Goal: Task Accomplishment & Management: Manage account settings

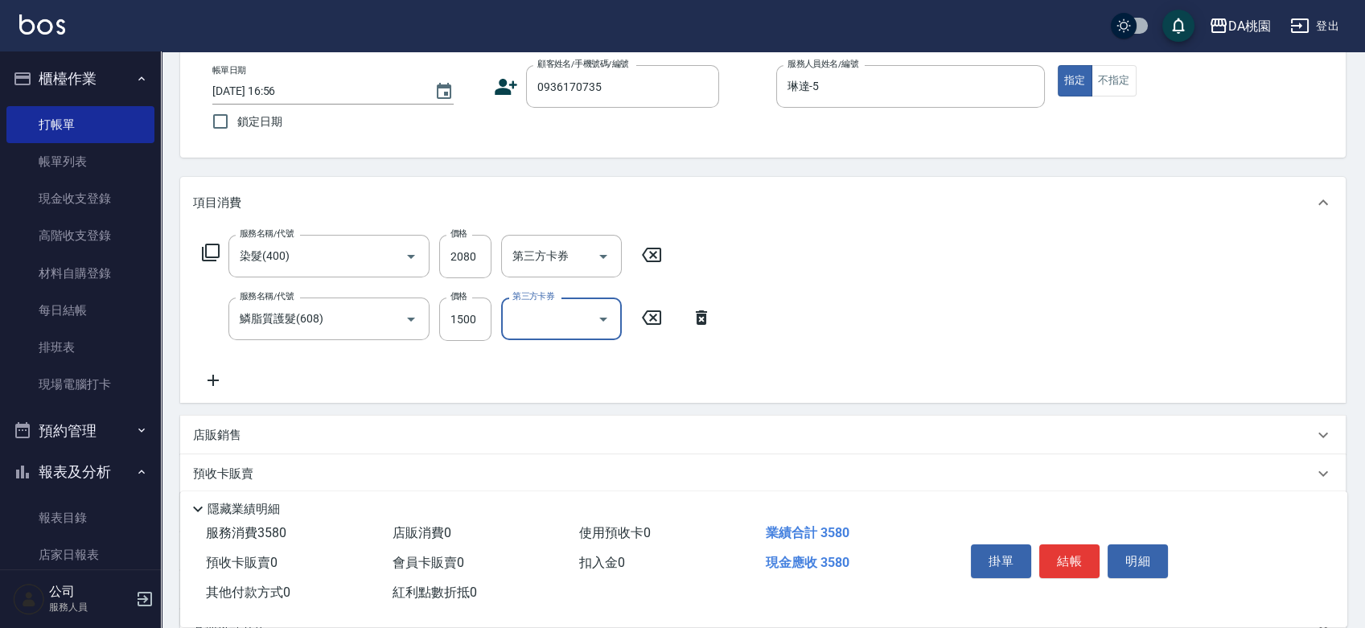
scroll to position [179, 0]
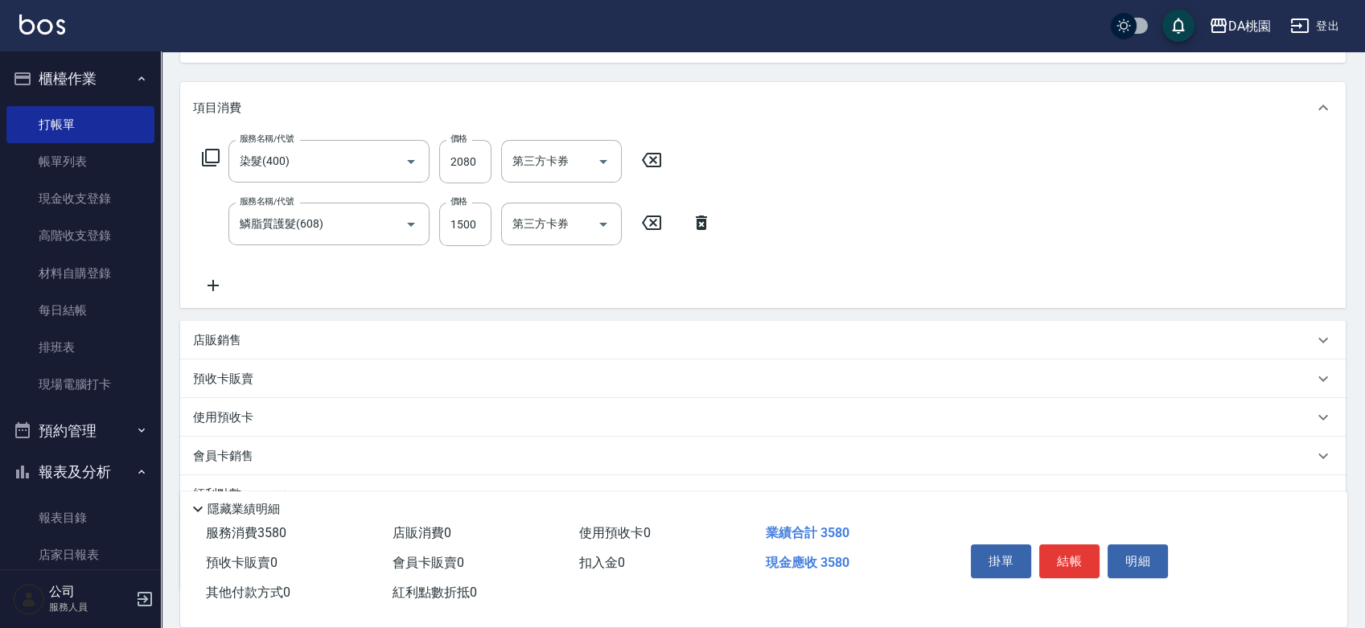
click at [789, 343] on div "店販銷售" at bounding box center [753, 340] width 1120 height 17
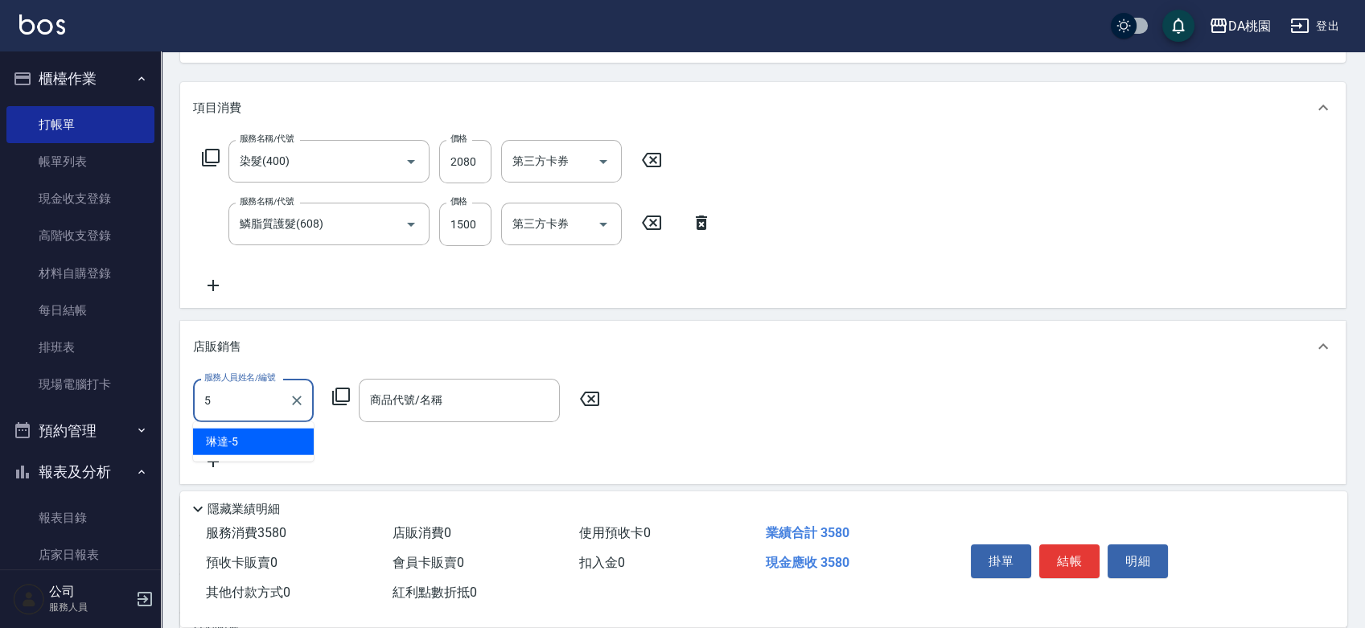
type input "琳達-5"
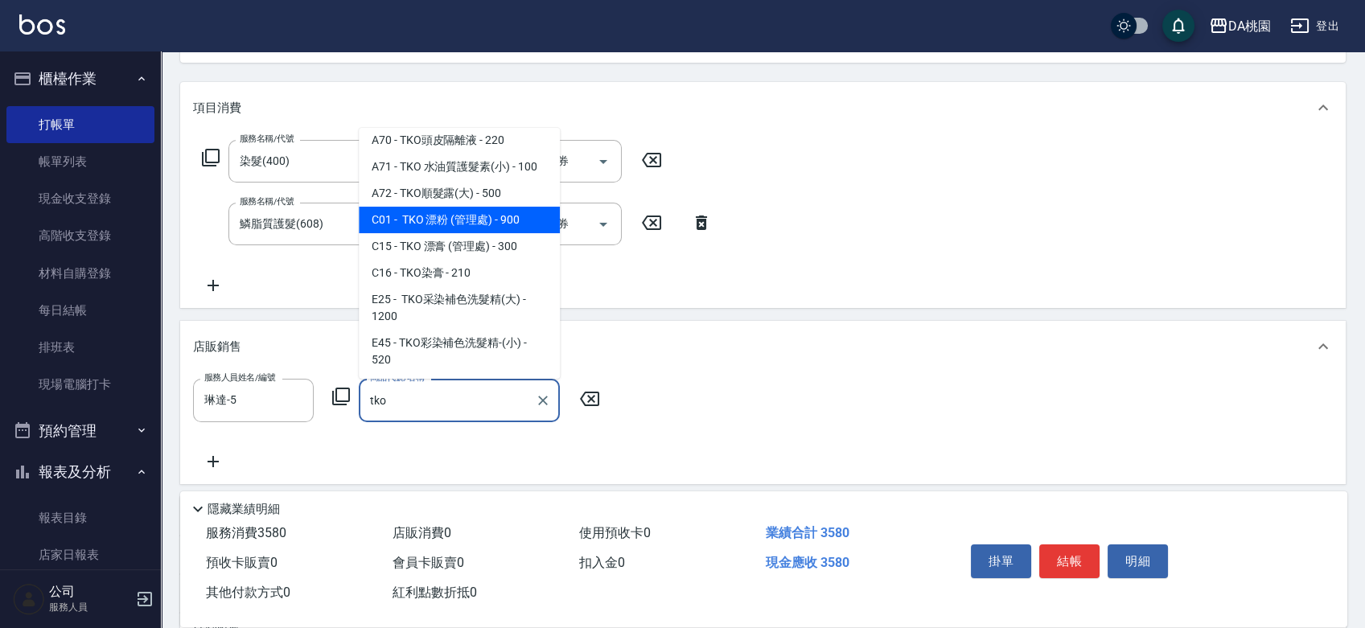
scroll to position [89, 0]
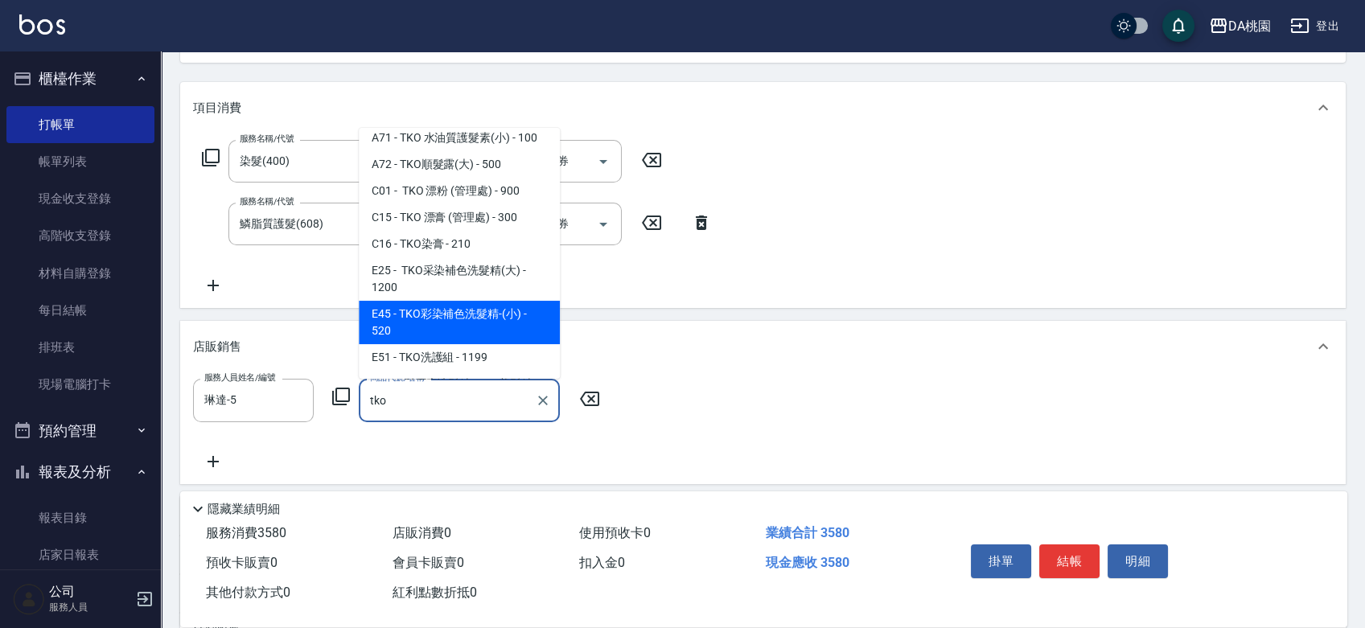
click at [497, 333] on span "E45 - TKO彩染補色洗髮精-(小) - 520" at bounding box center [459, 322] width 201 height 43
type input "TKO彩染補色洗髮精-(小)"
type input "410"
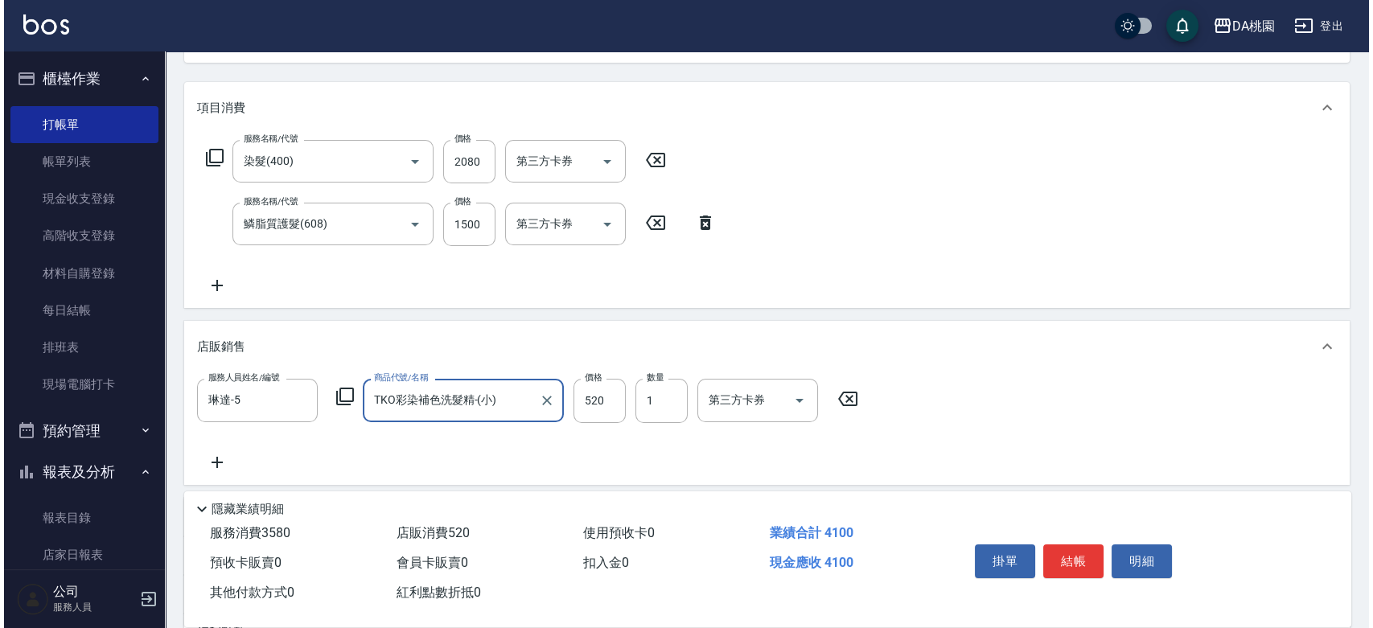
scroll to position [0, 0]
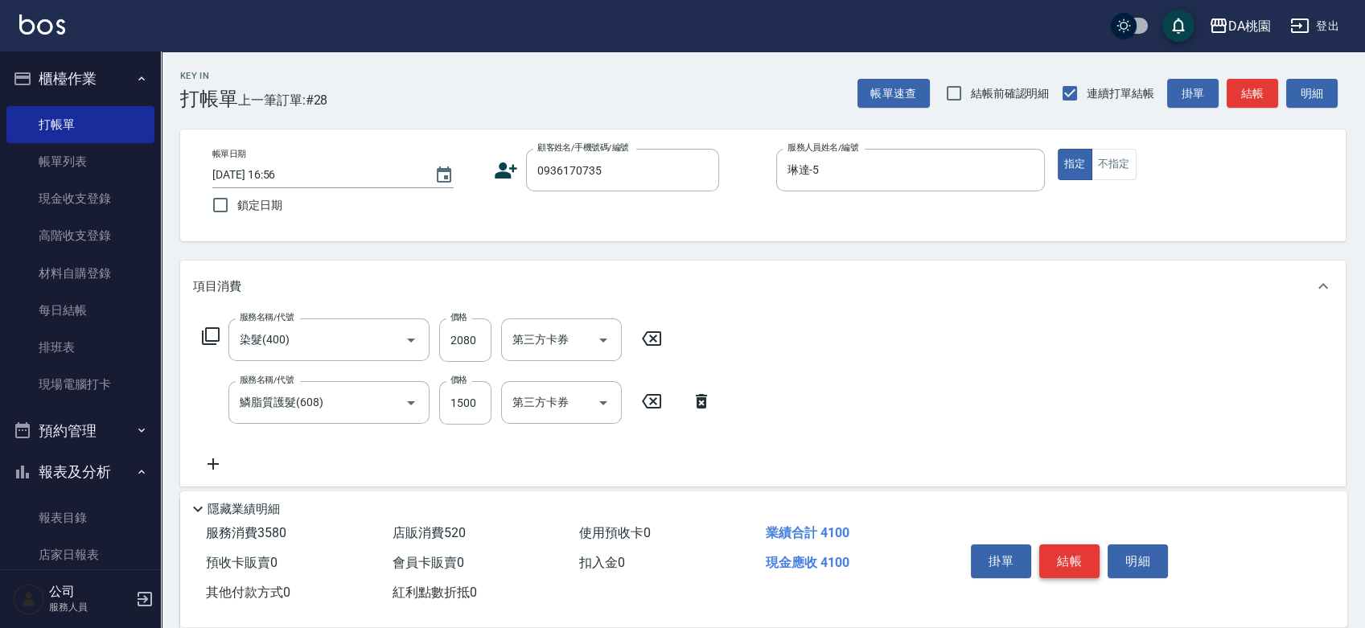
type input "TKO彩染補色洗髮精-(小)"
click at [1075, 545] on button "結帳" at bounding box center [1069, 562] width 60 height 34
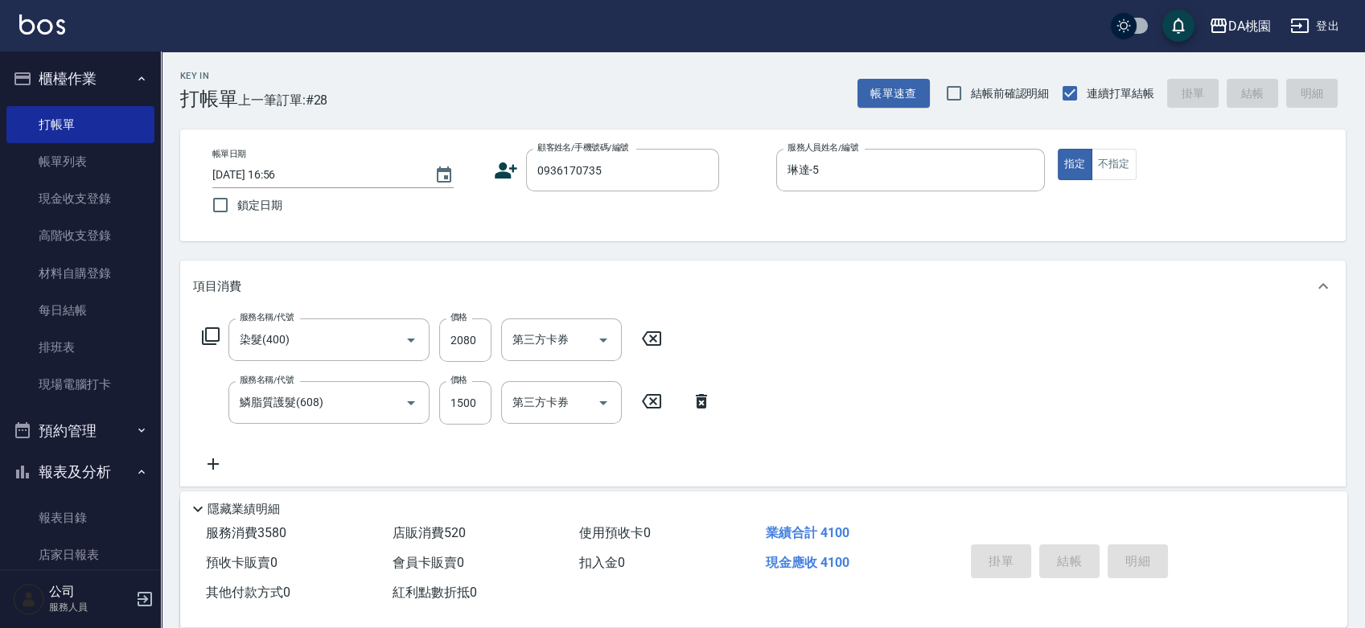
type input "[DATE] 17:39"
type input "0"
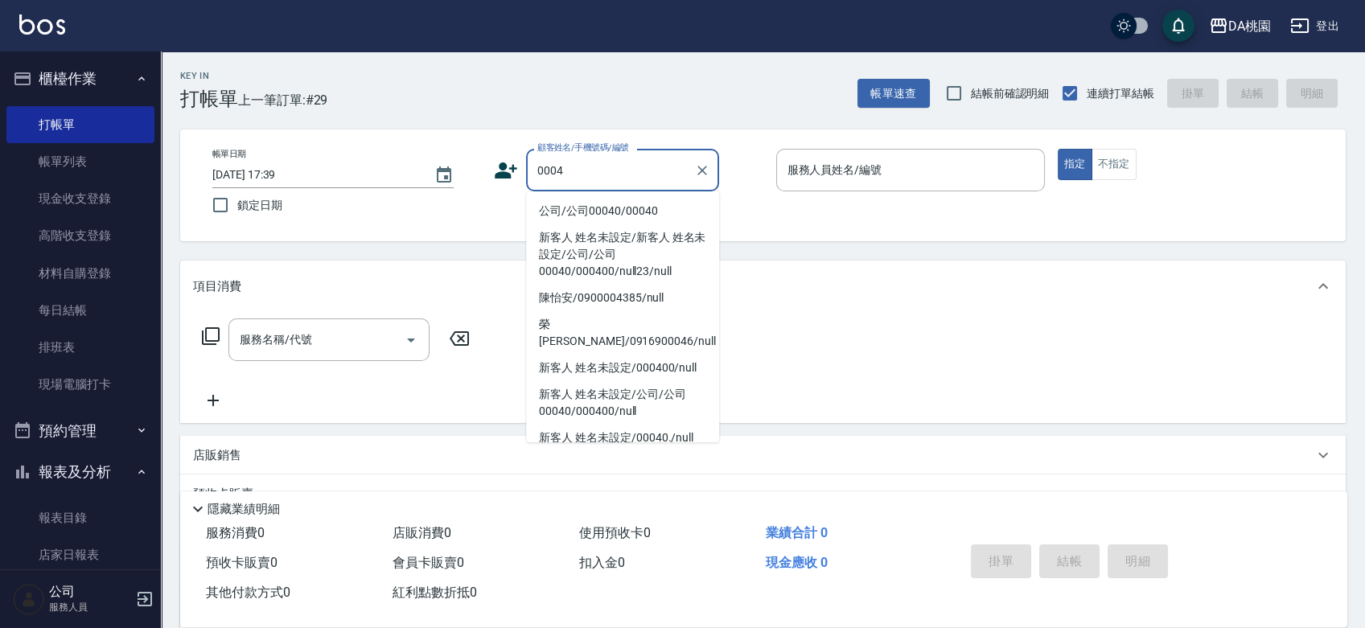
type input "00040"
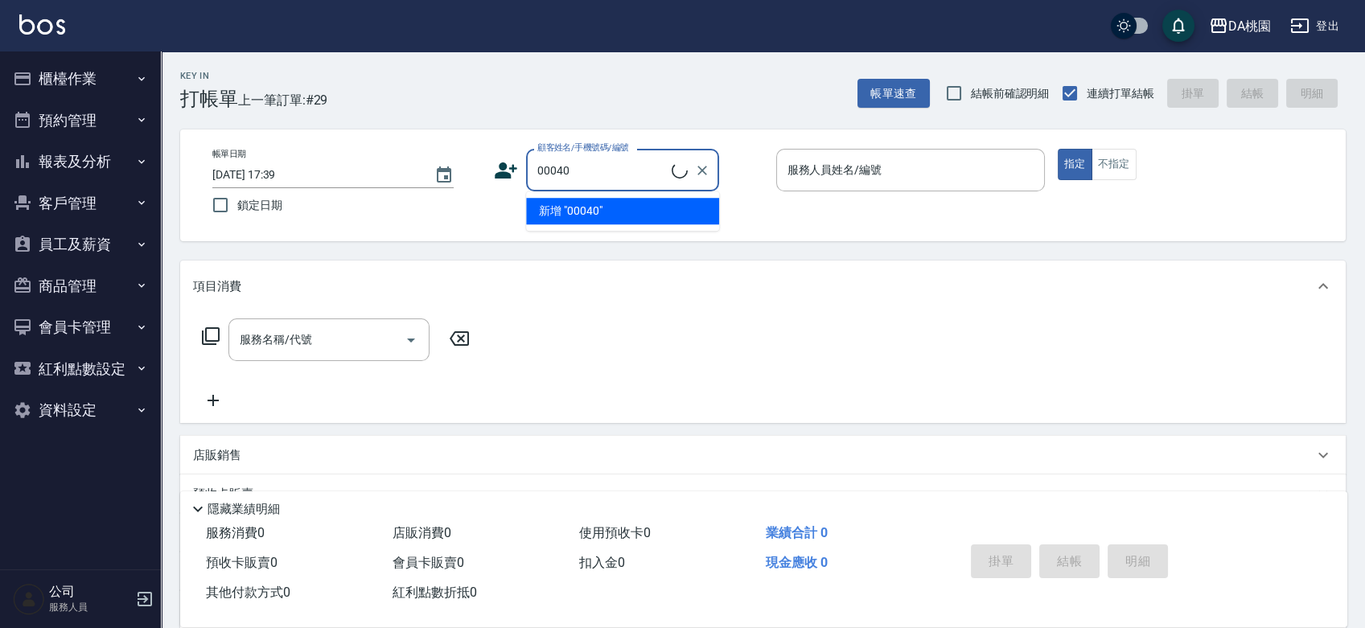
type input "公司/公司00040/00040"
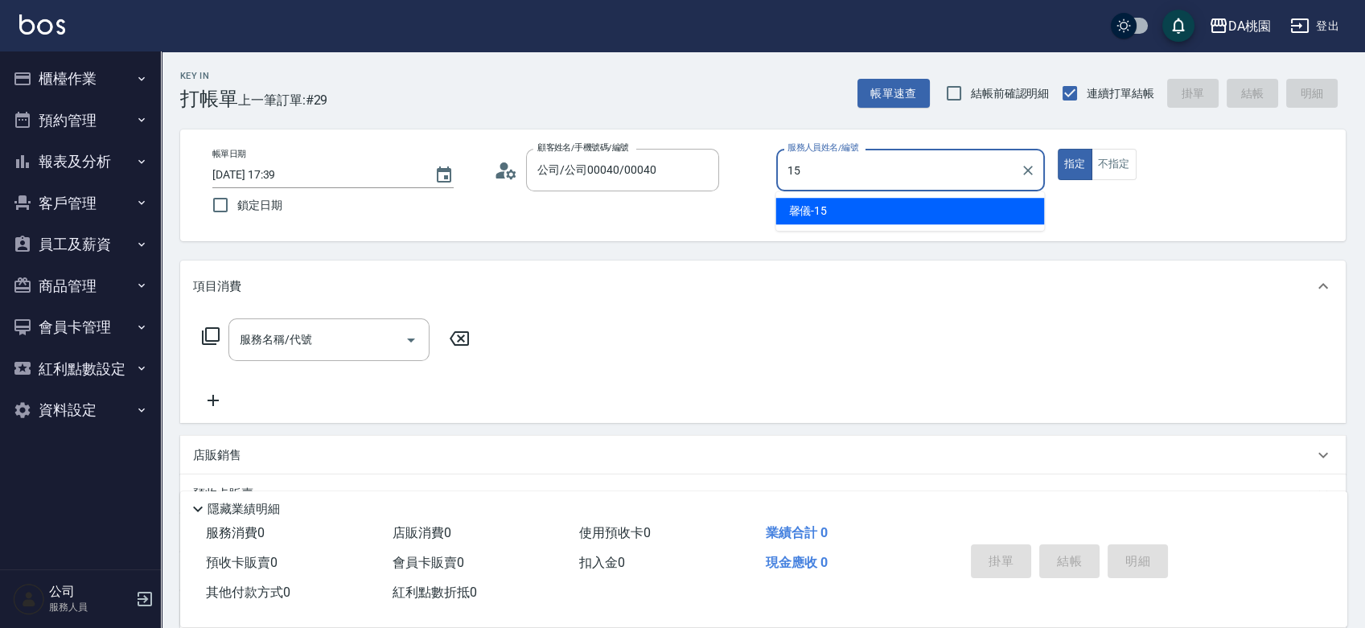
type input "馨儀-15"
type button "true"
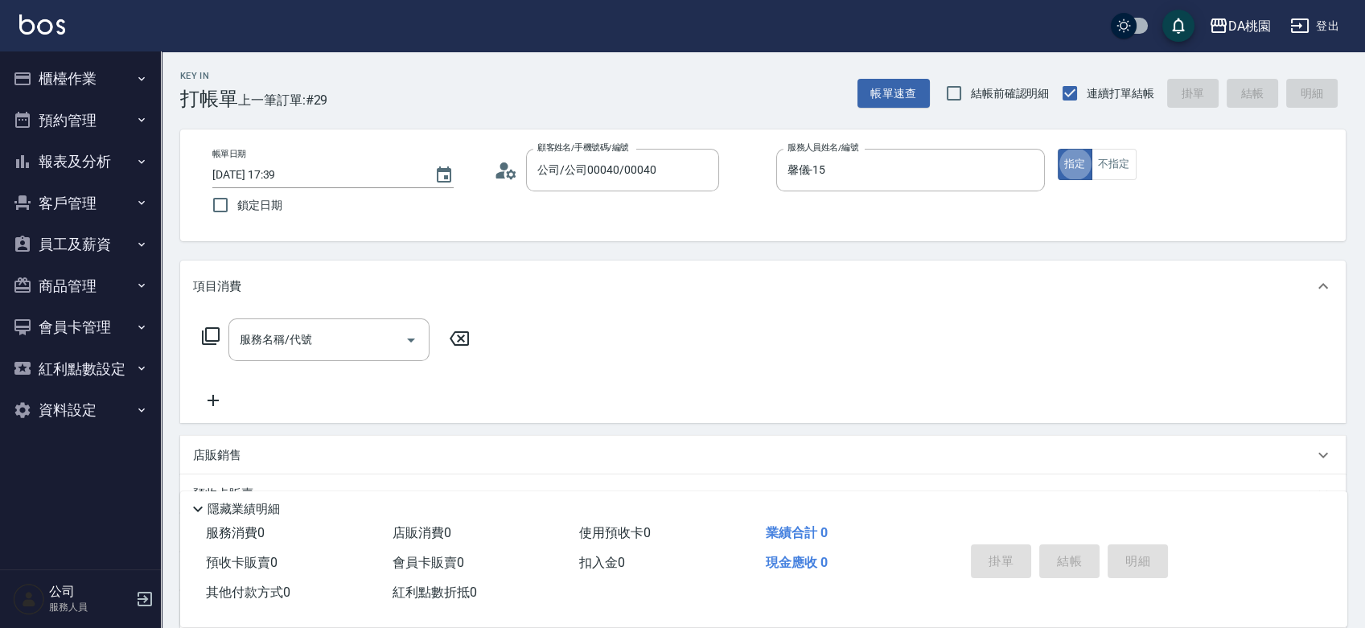
click at [211, 330] on icon at bounding box center [210, 336] width 19 height 19
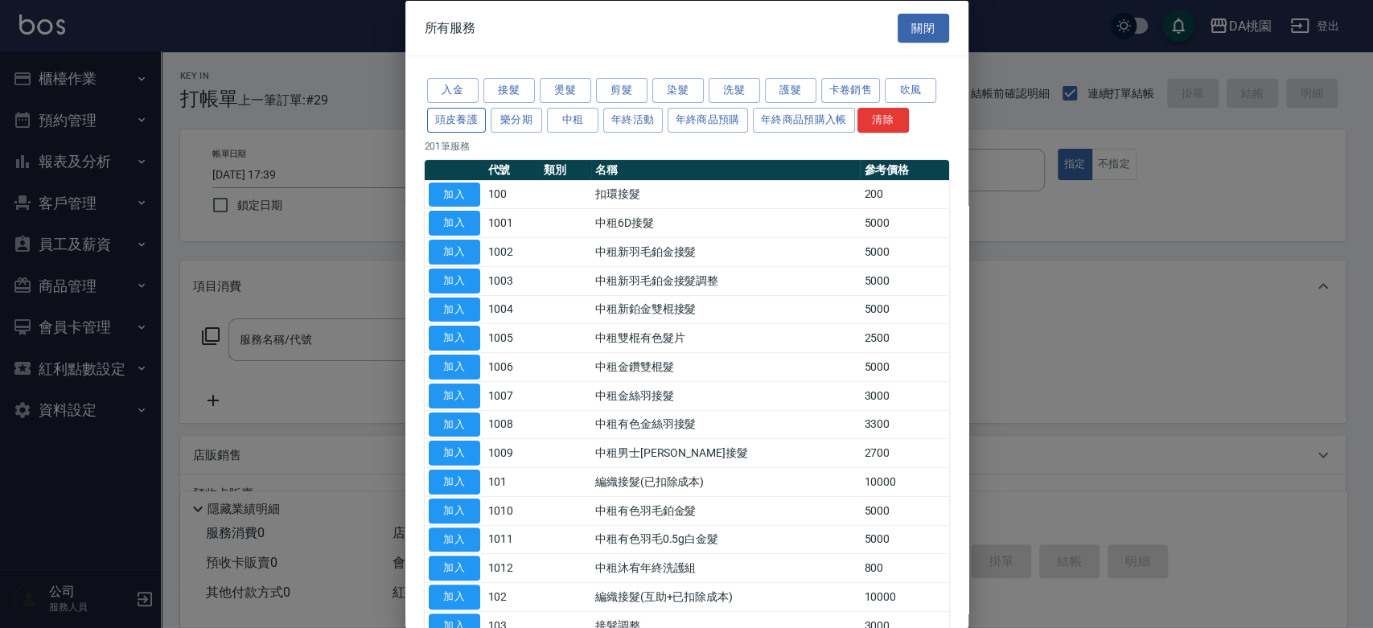
click at [474, 127] on button "頭皮養護" at bounding box center [457, 119] width 60 height 25
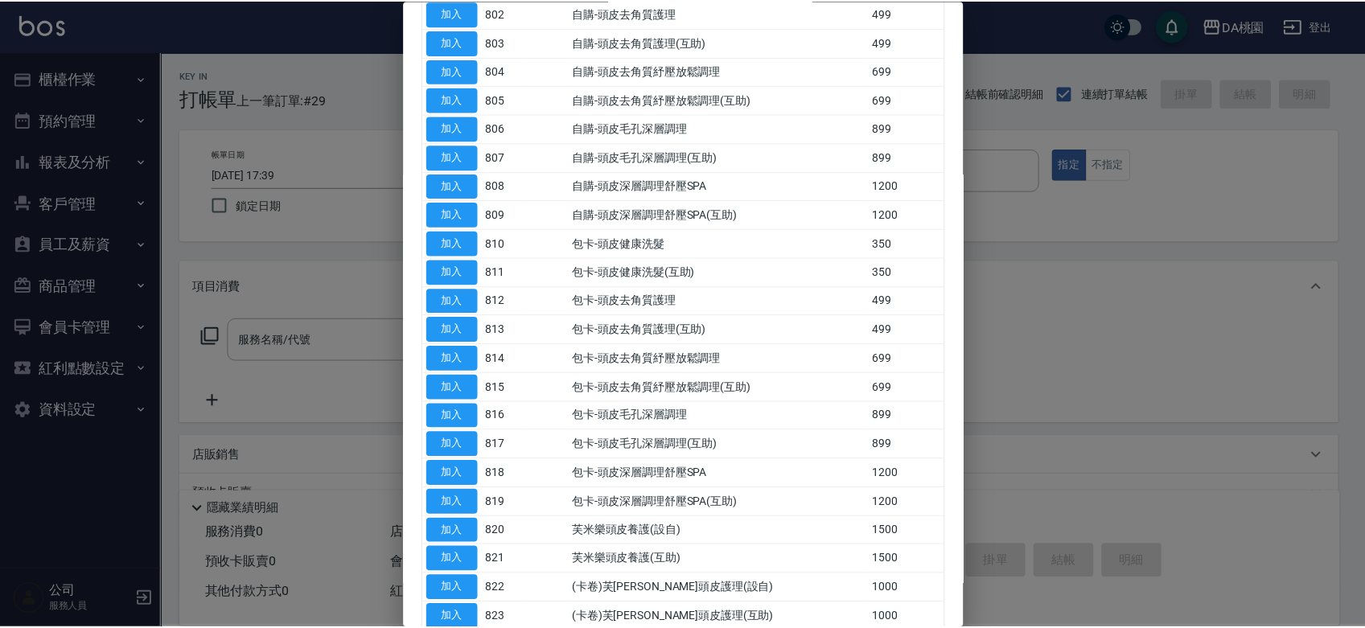
scroll to position [268, 0]
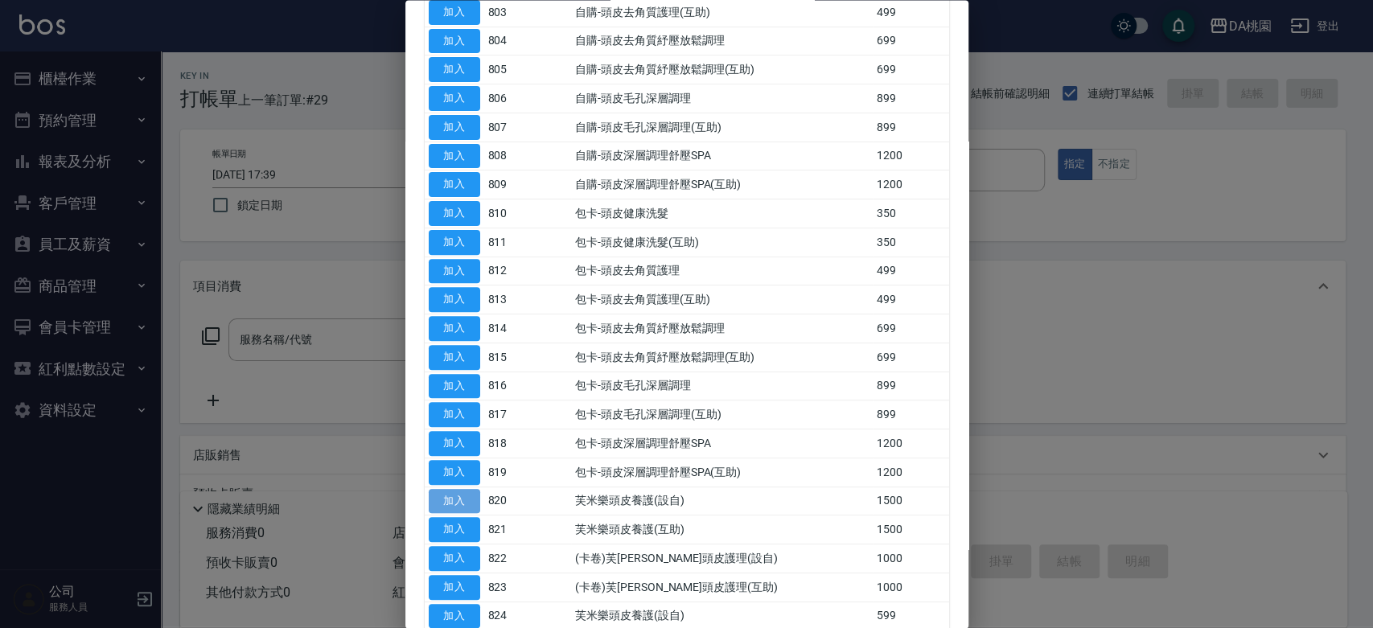
click at [462, 500] on button "加入" at bounding box center [454, 501] width 51 height 25
type input "芙米樂頭皮養護(設自)(820)"
type input "150"
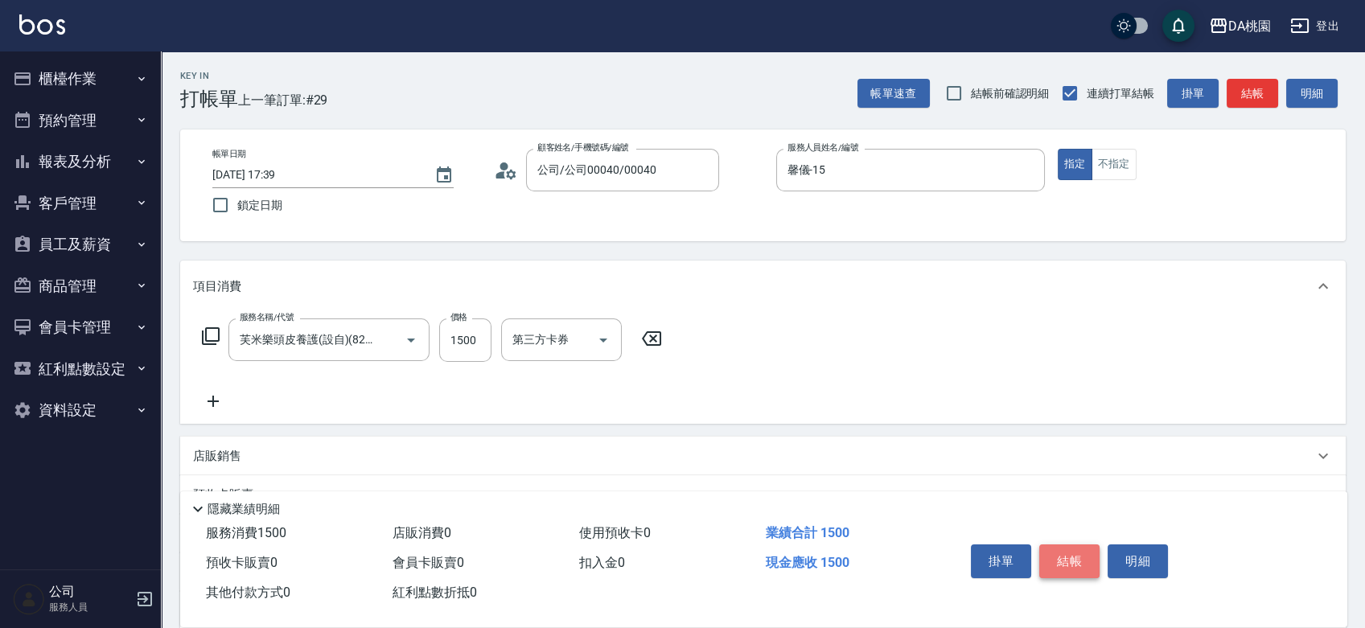
click at [1054, 552] on button "結帳" at bounding box center [1069, 562] width 60 height 34
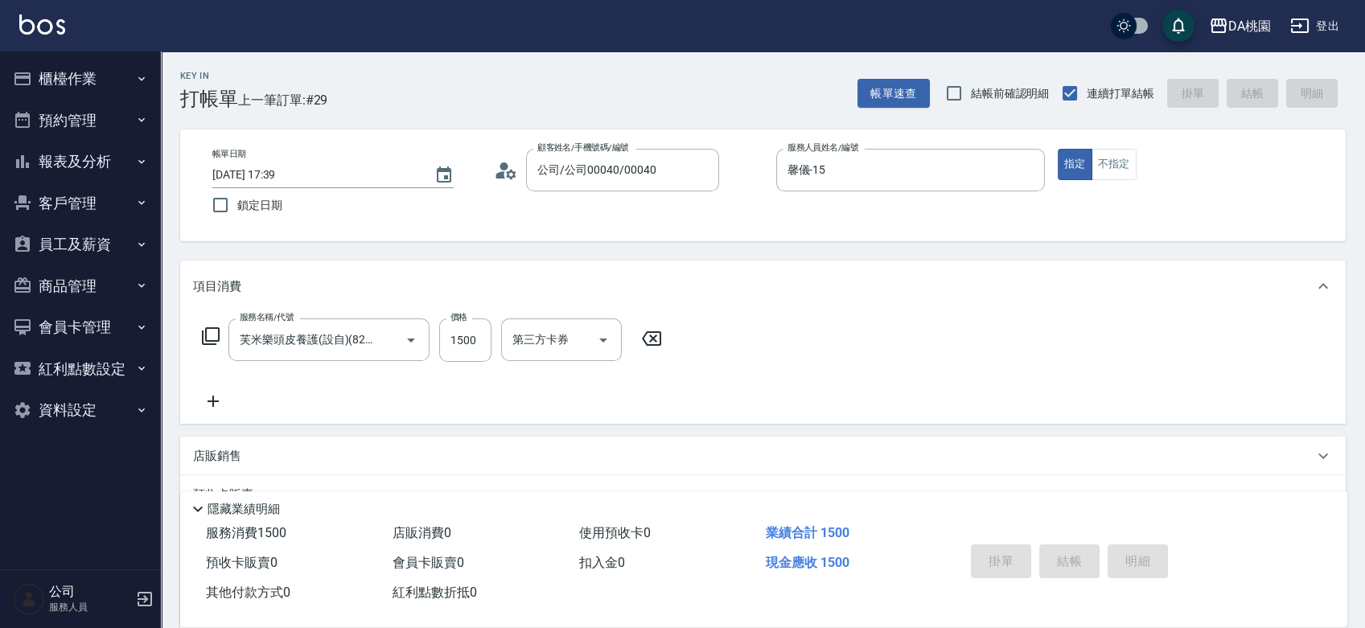
type input "0"
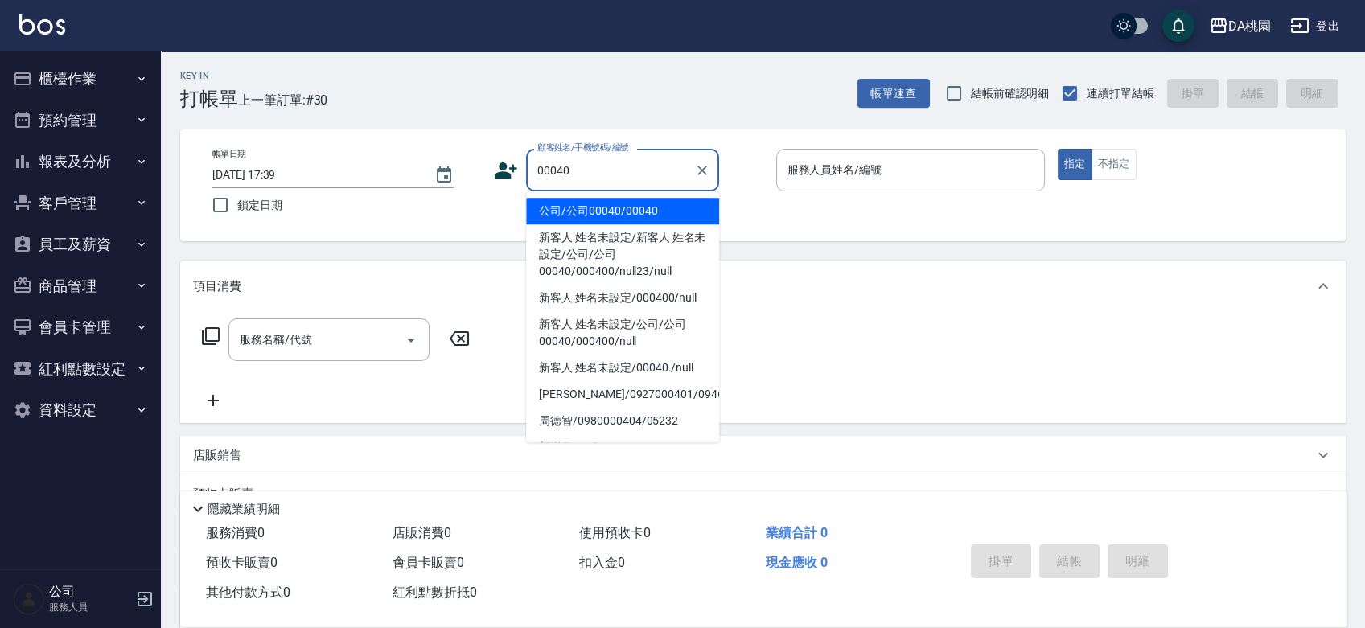
type input "公司/公司00040/00040"
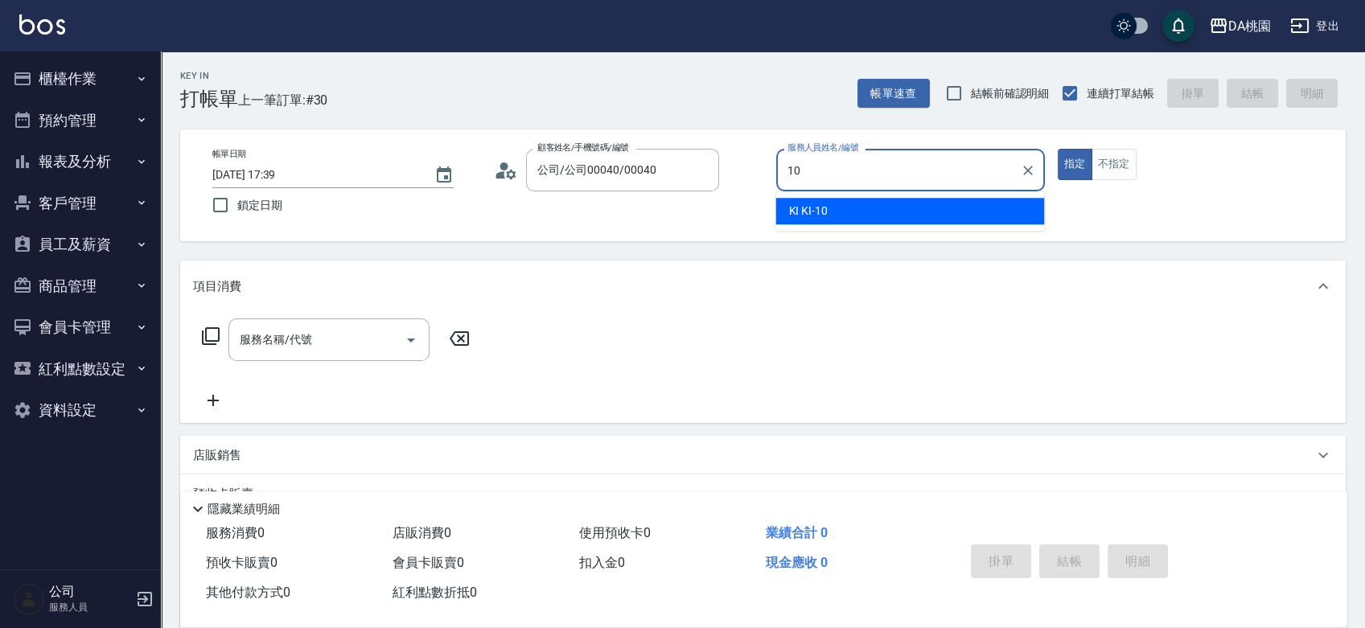
type input "KI KI -10"
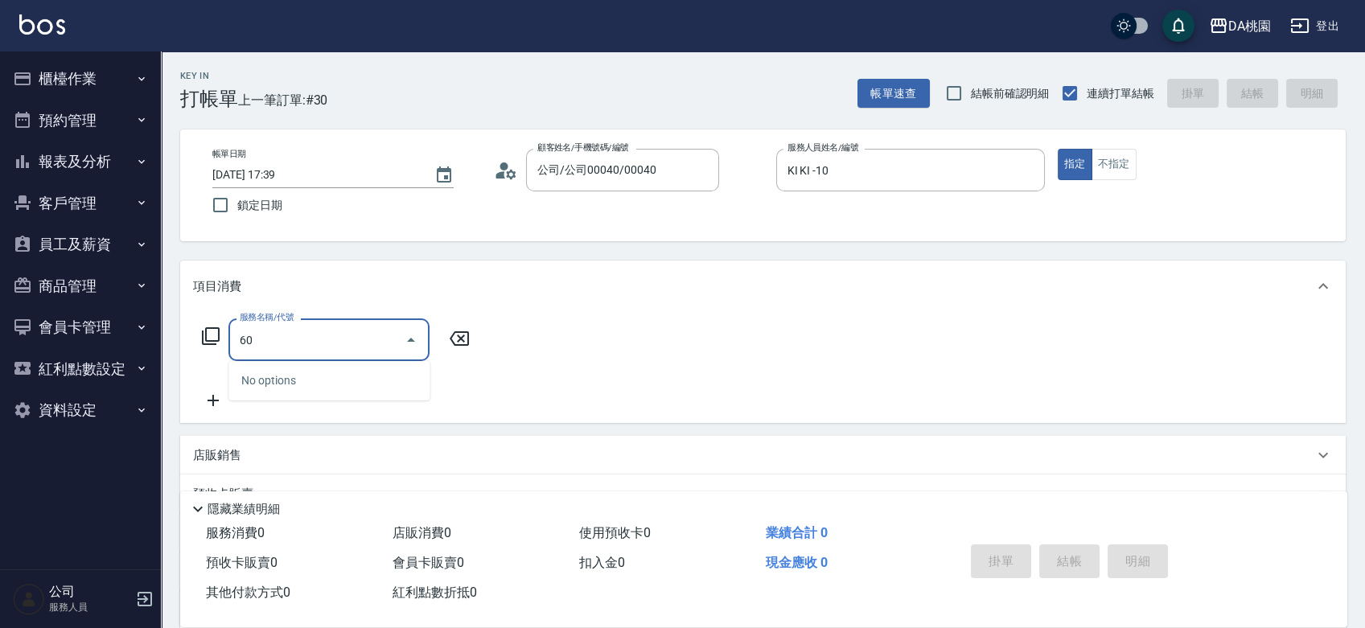
type input "607"
type input "100"
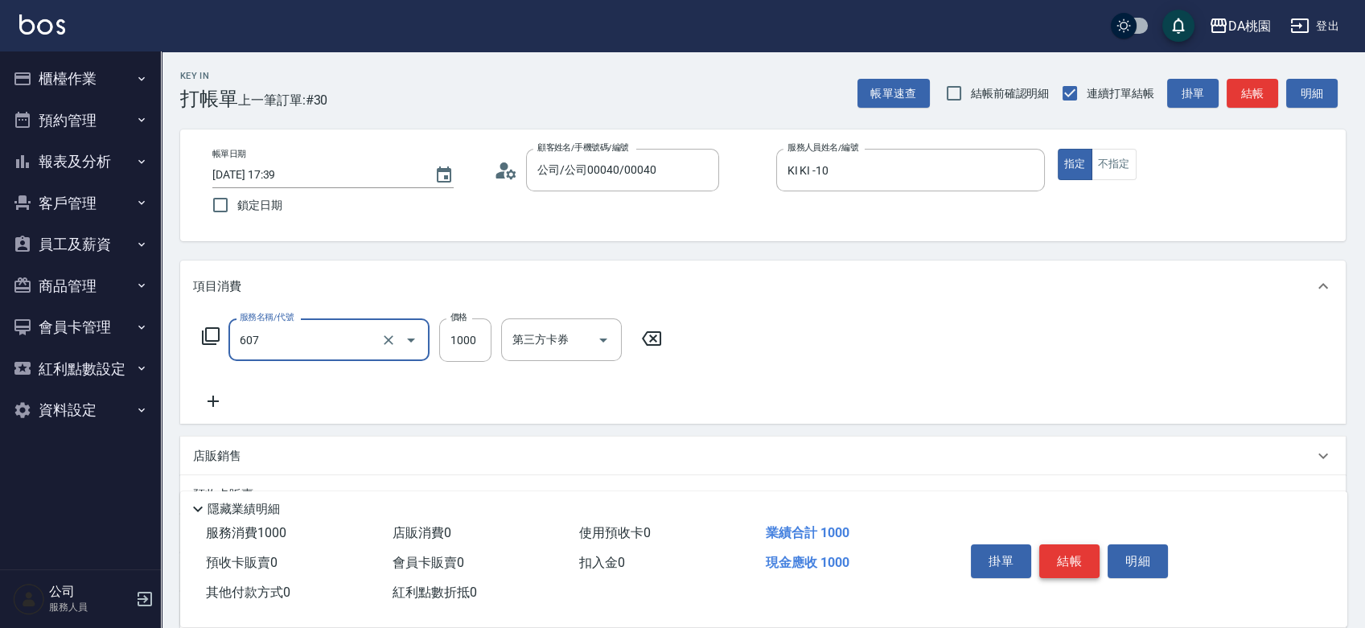
type input "小麥護髮(互助)(607)"
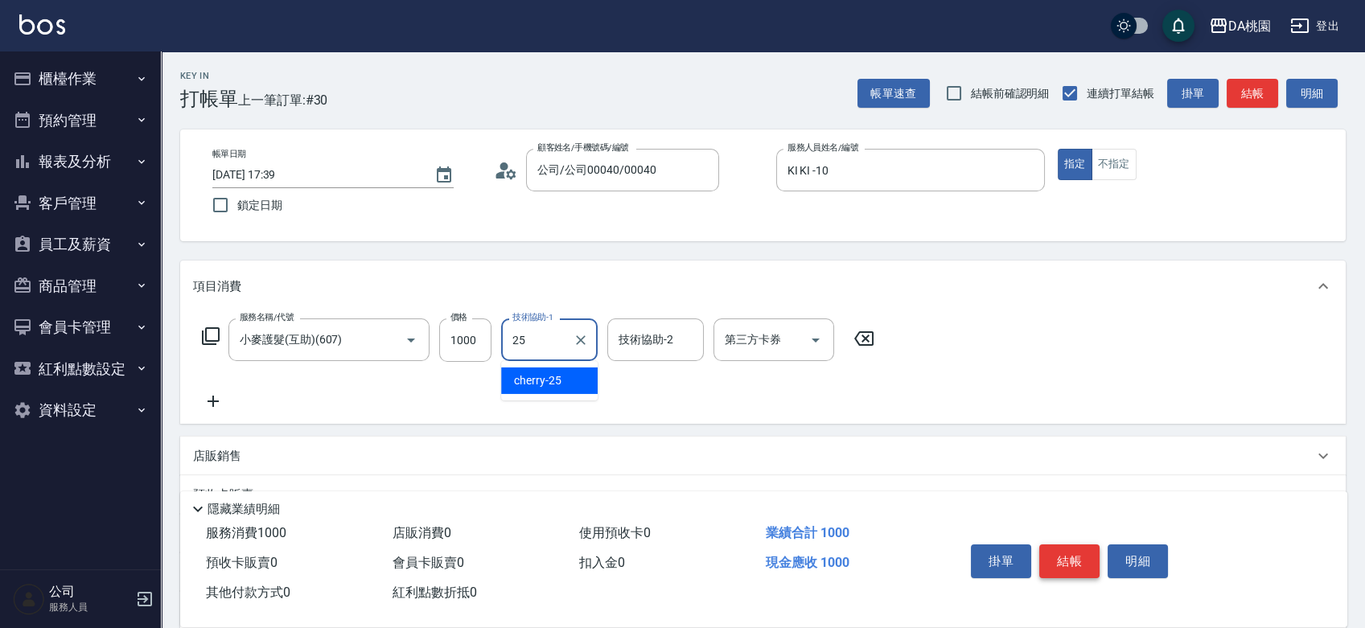
type input "cherry-25"
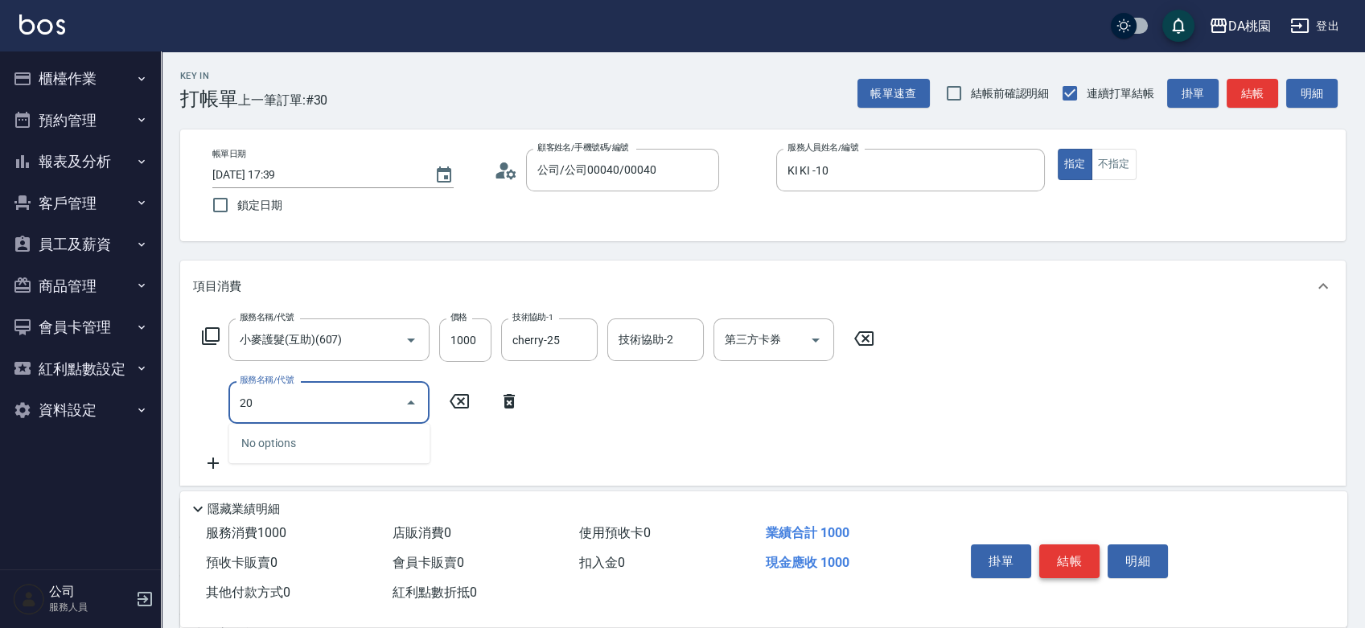
type input "201"
type input "250"
type input "離子燙-互助(201)"
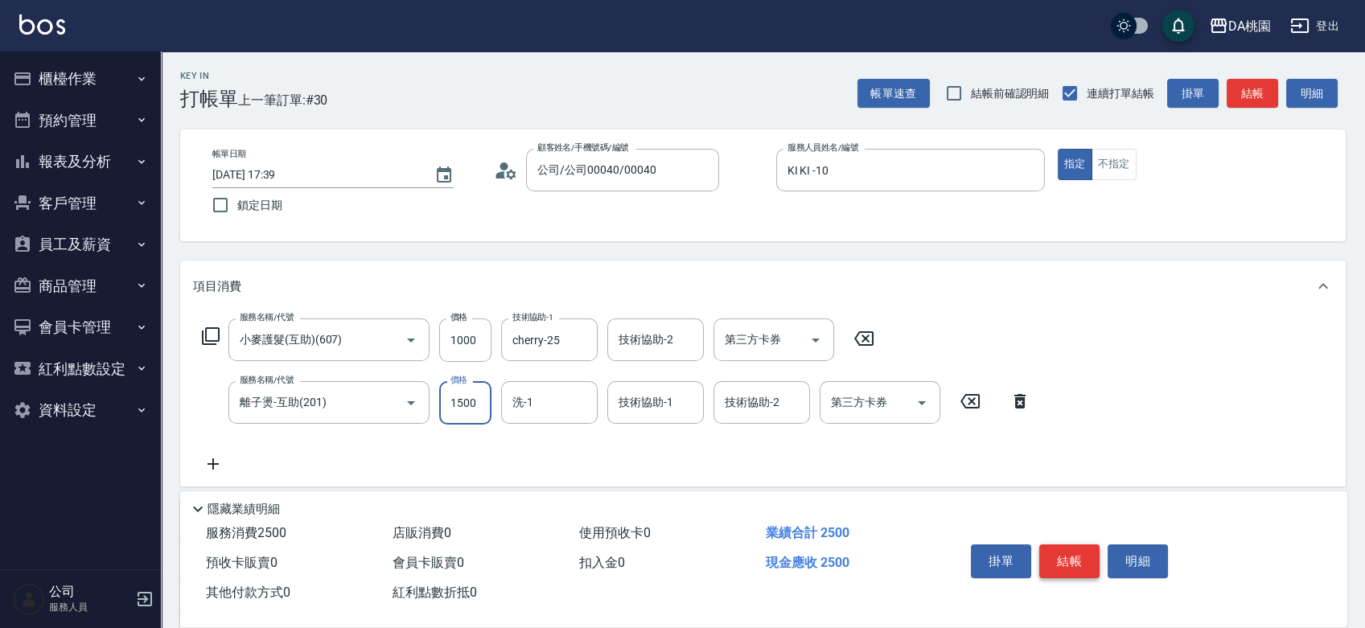
type input "1"
type input "100"
type input "139"
type input "110"
type input "1399"
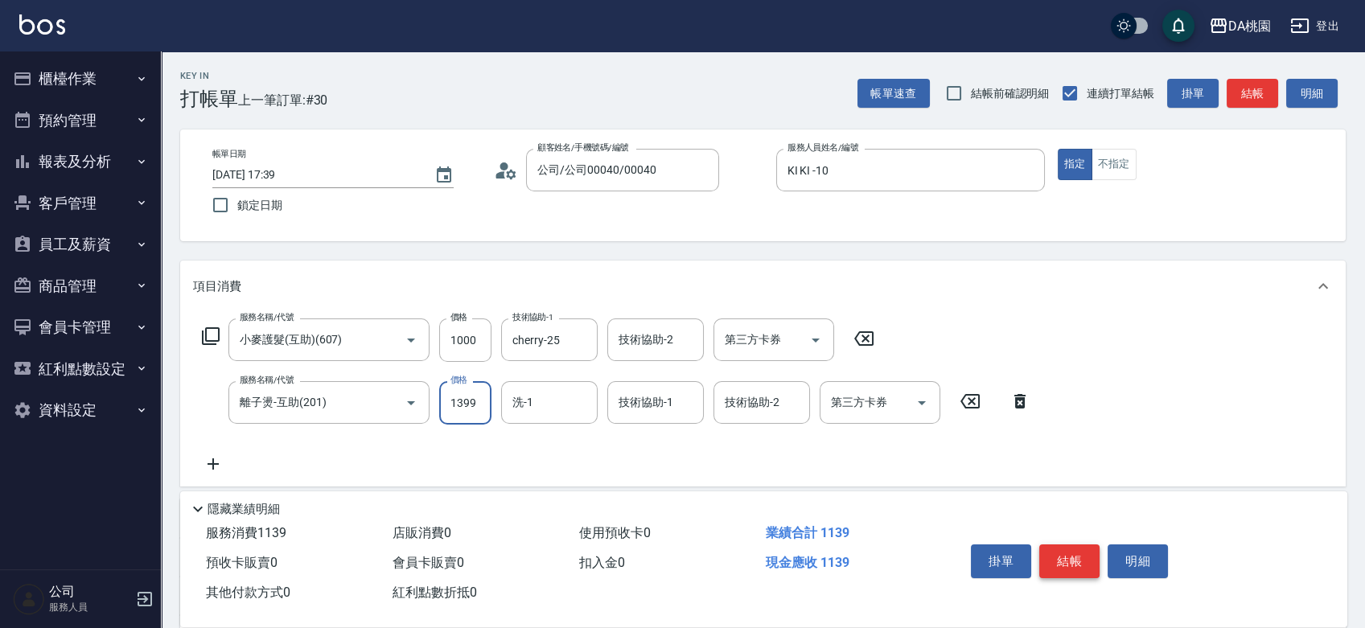
type input "230"
type input "1399"
type input "cherry-25"
click at [1043, 552] on button "結帳" at bounding box center [1069, 562] width 60 height 34
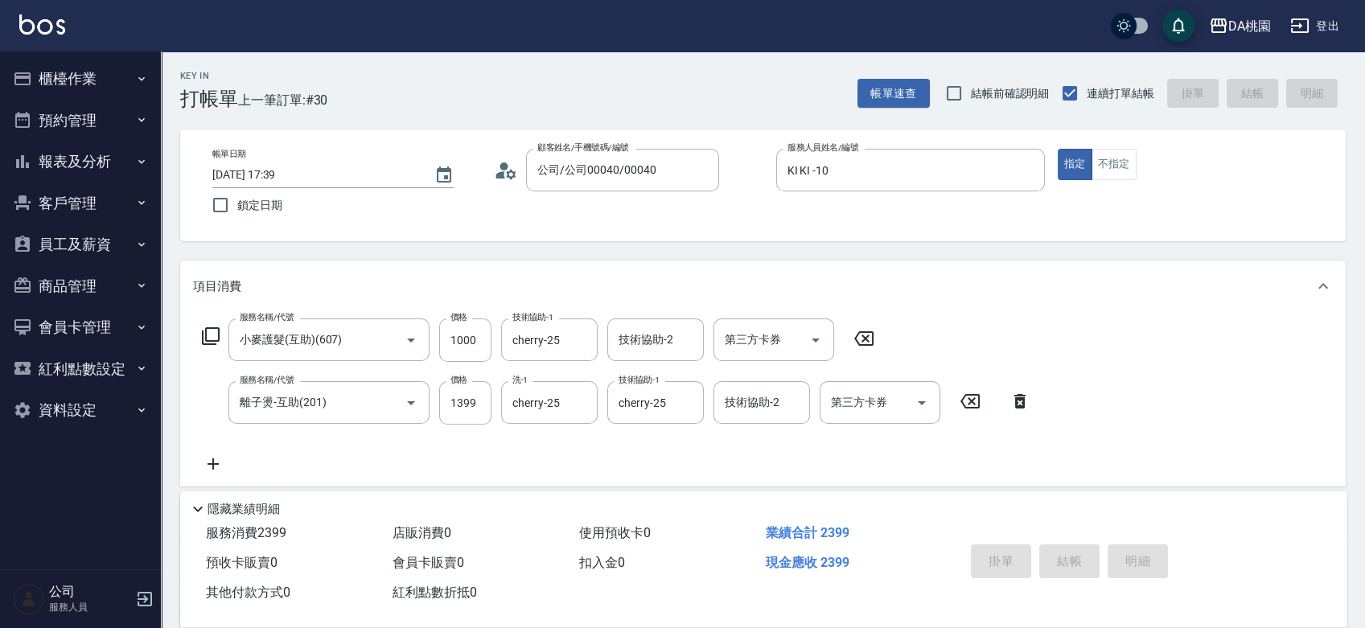
type input "[DATE] 17:40"
type input "0"
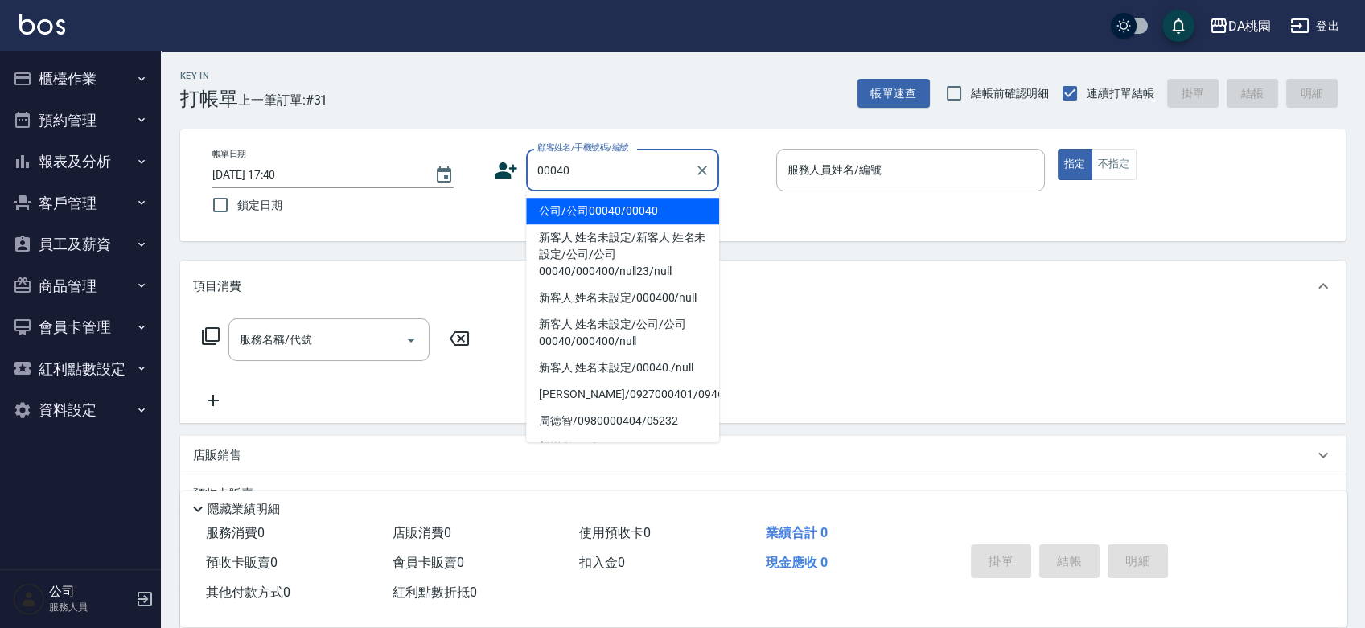
type input "公司/公司00040/00040"
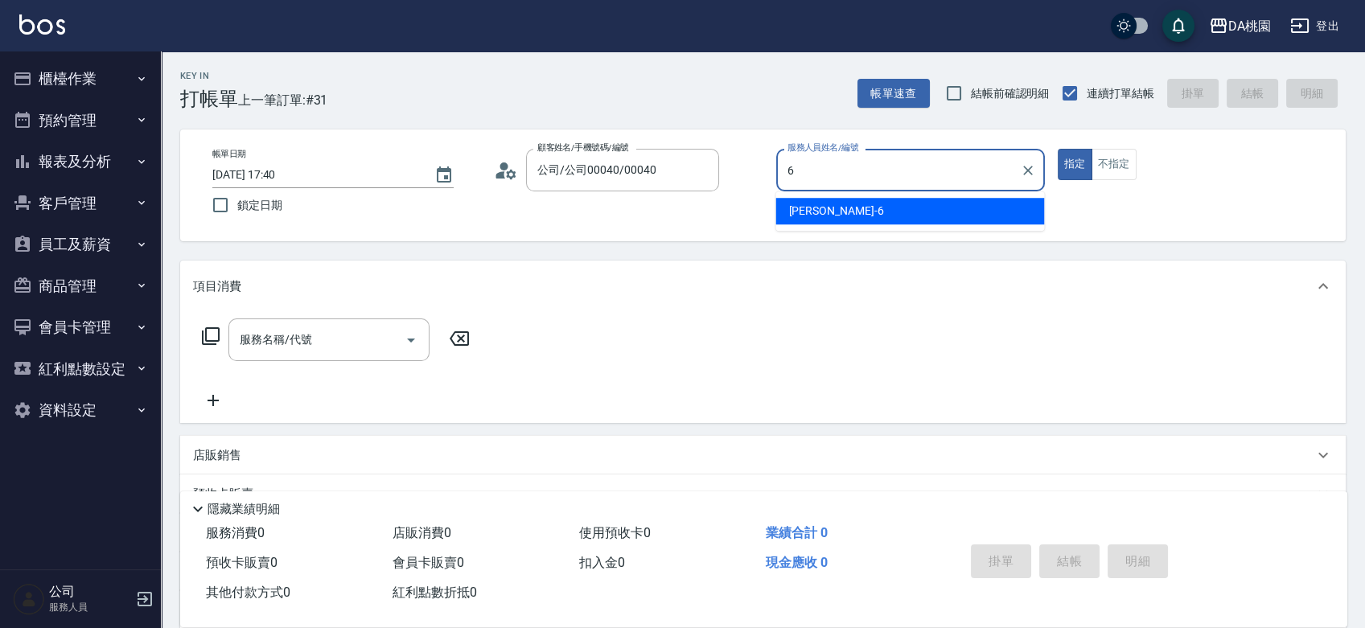
type input "[PERSON_NAME]-6"
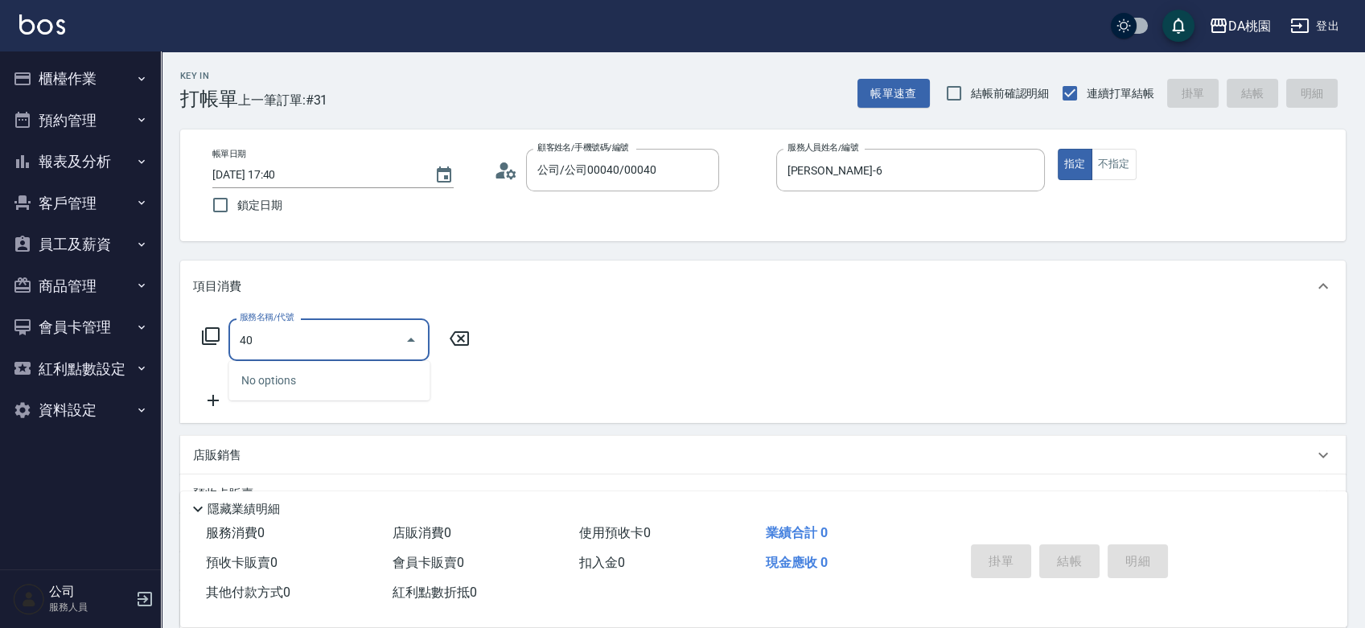
type input "400"
type input "150"
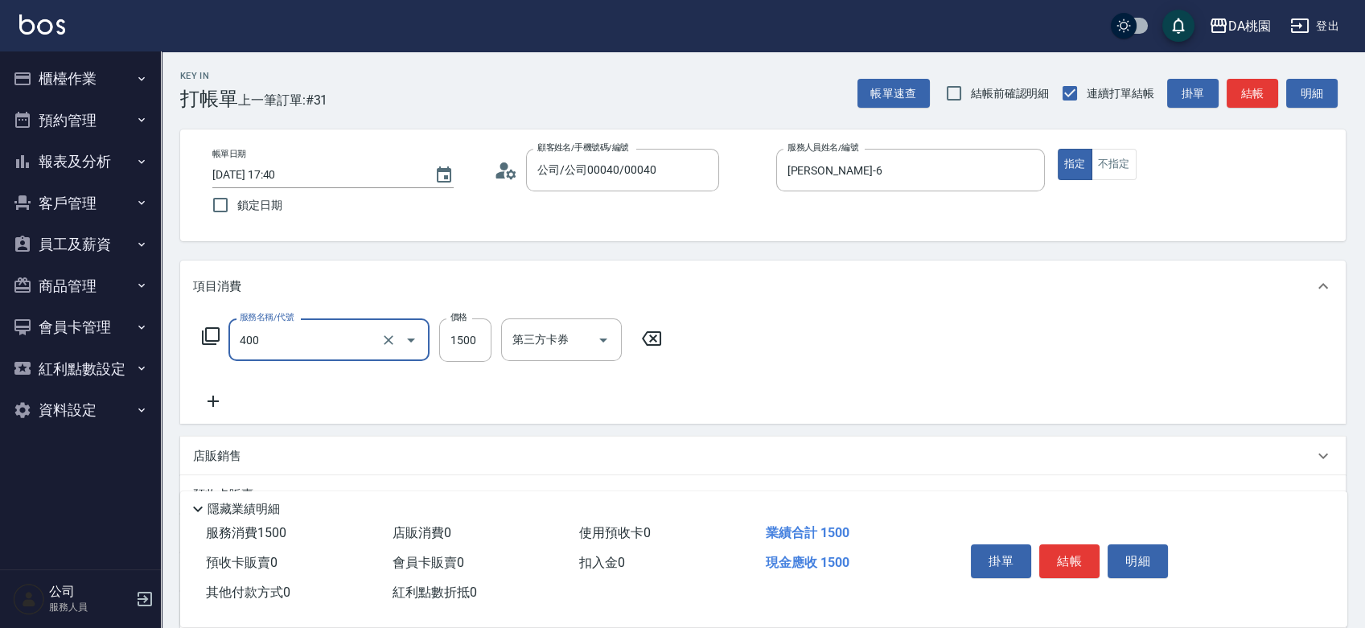
type input "染髮(400)"
type input "1"
type input "0"
type input "158"
type input "150"
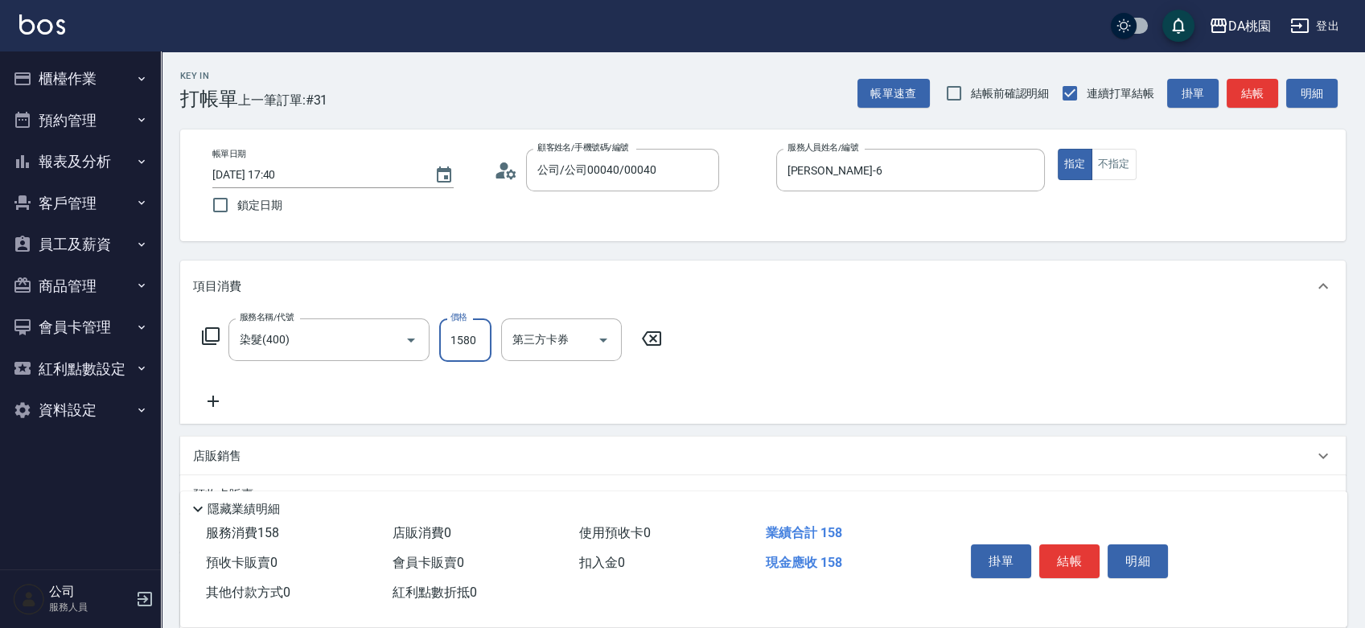
type input "1580"
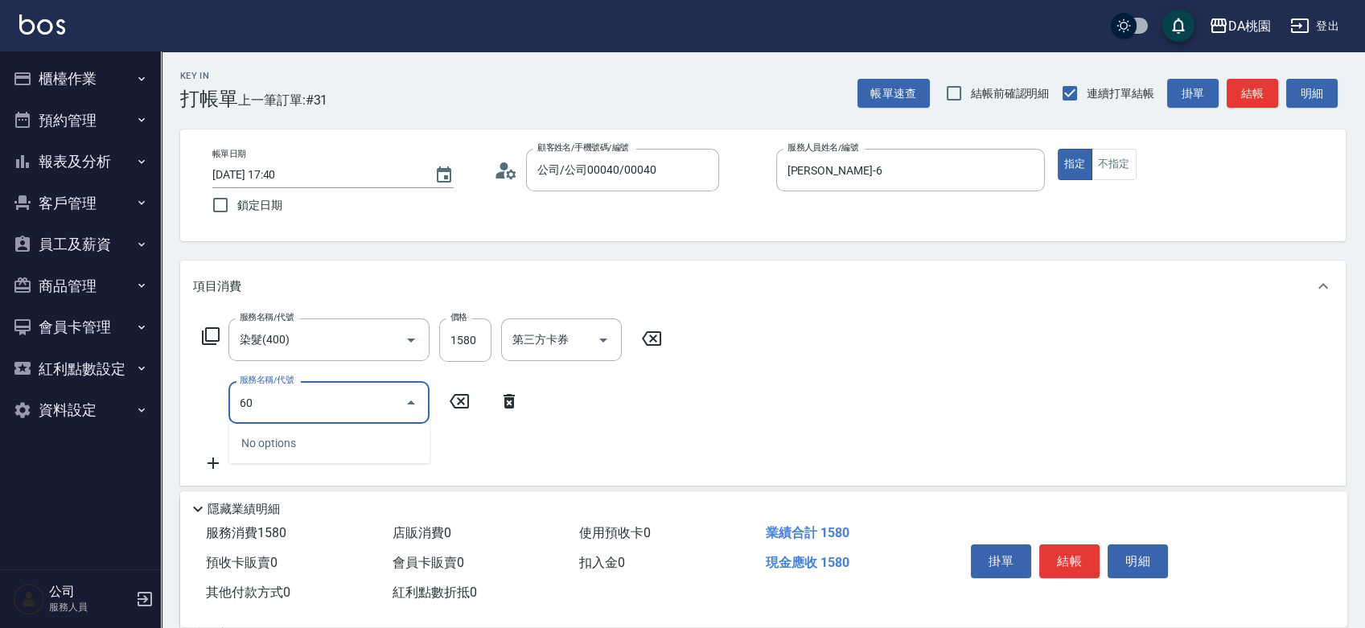
type input "608"
type input "270"
type input "鱗脂質護髮(608)"
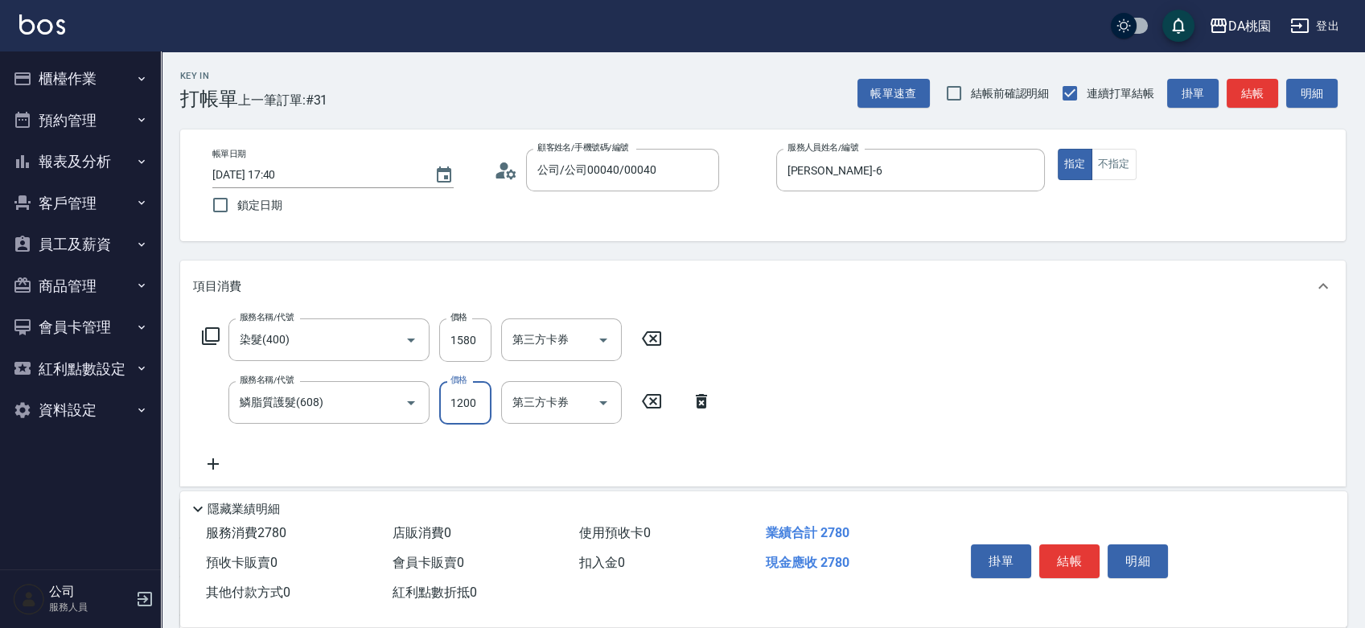
type input "2"
type input "150"
type input "20"
type input "160"
type input "200"
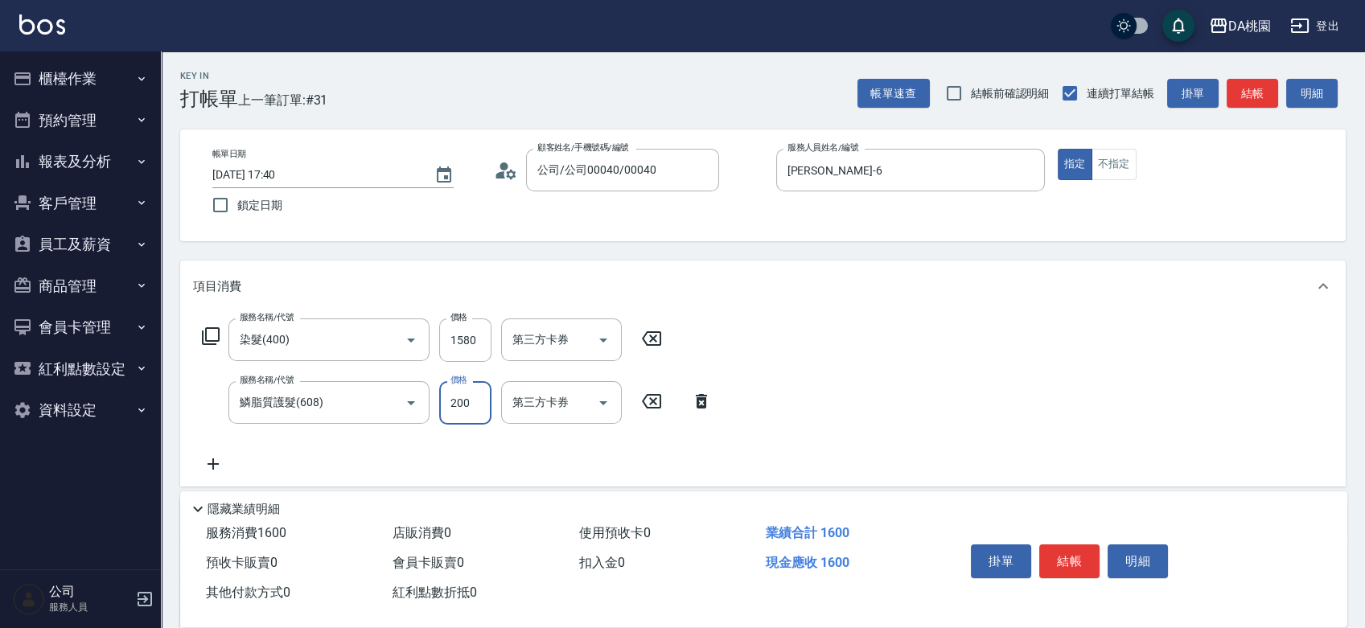
type input "170"
type input "2000"
type input "350"
type input "2000"
click at [1064, 552] on button "結帳" at bounding box center [1069, 562] width 60 height 34
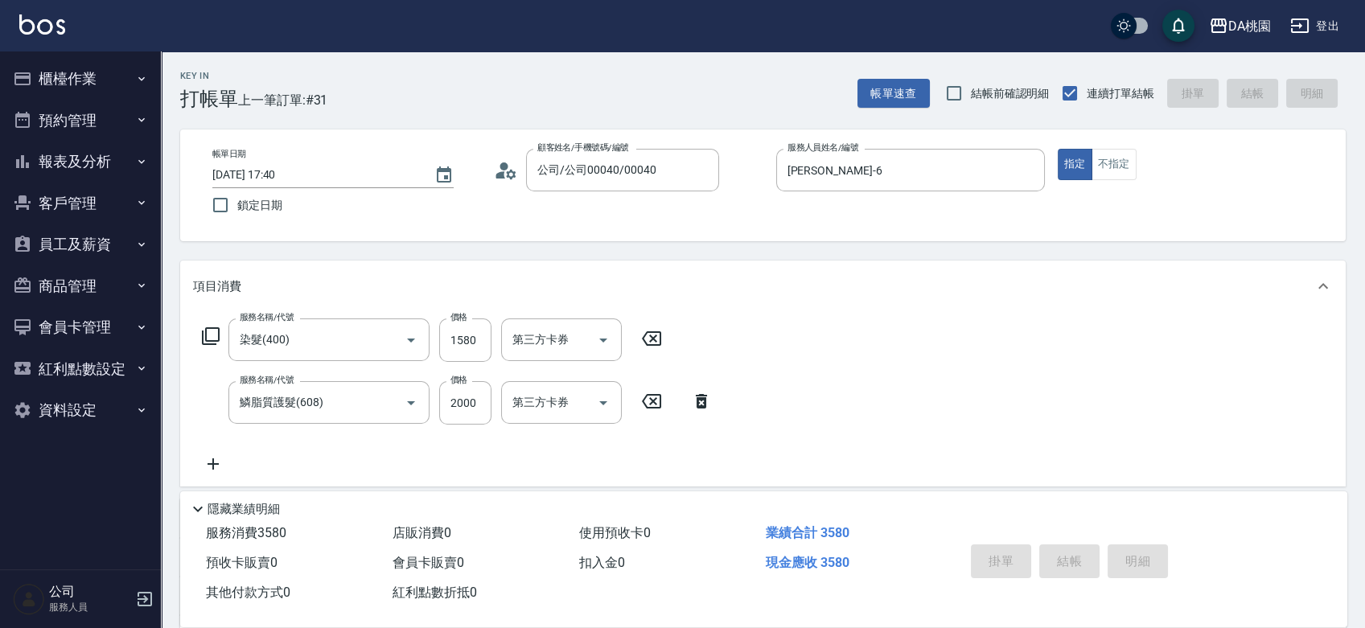
type input "[DATE] 17:55"
type input "0"
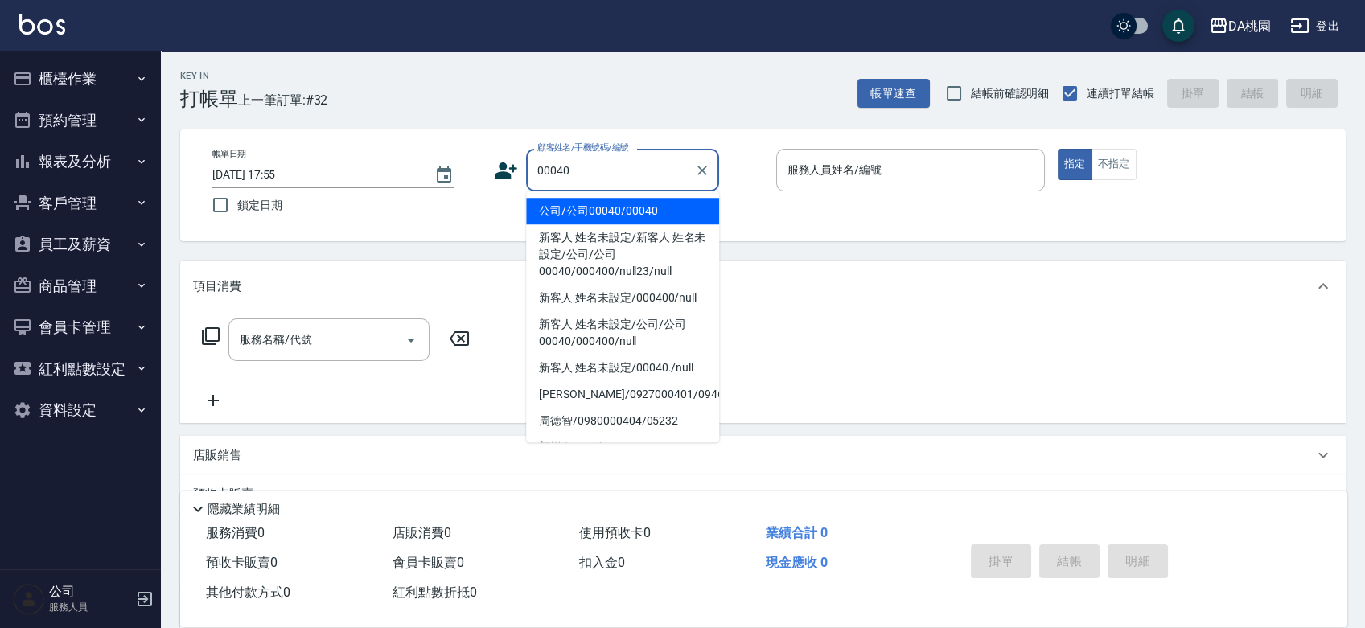
type input "公司/公司00040/00040"
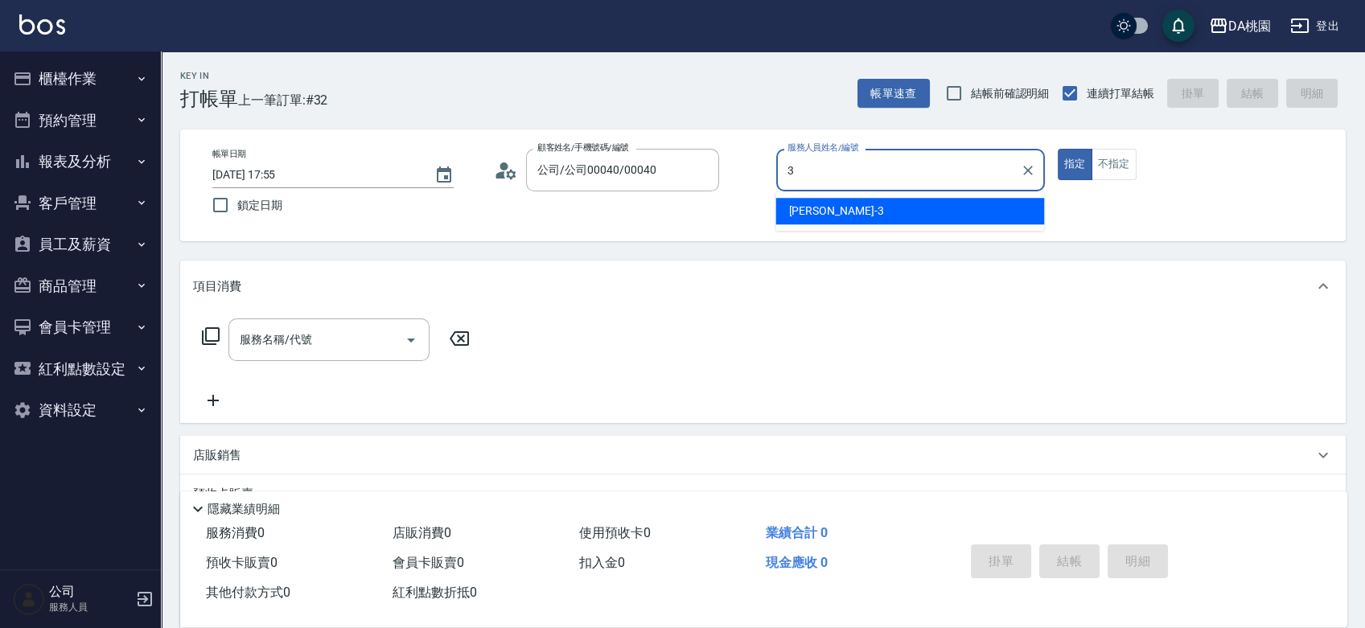
type input "[PERSON_NAME]-3"
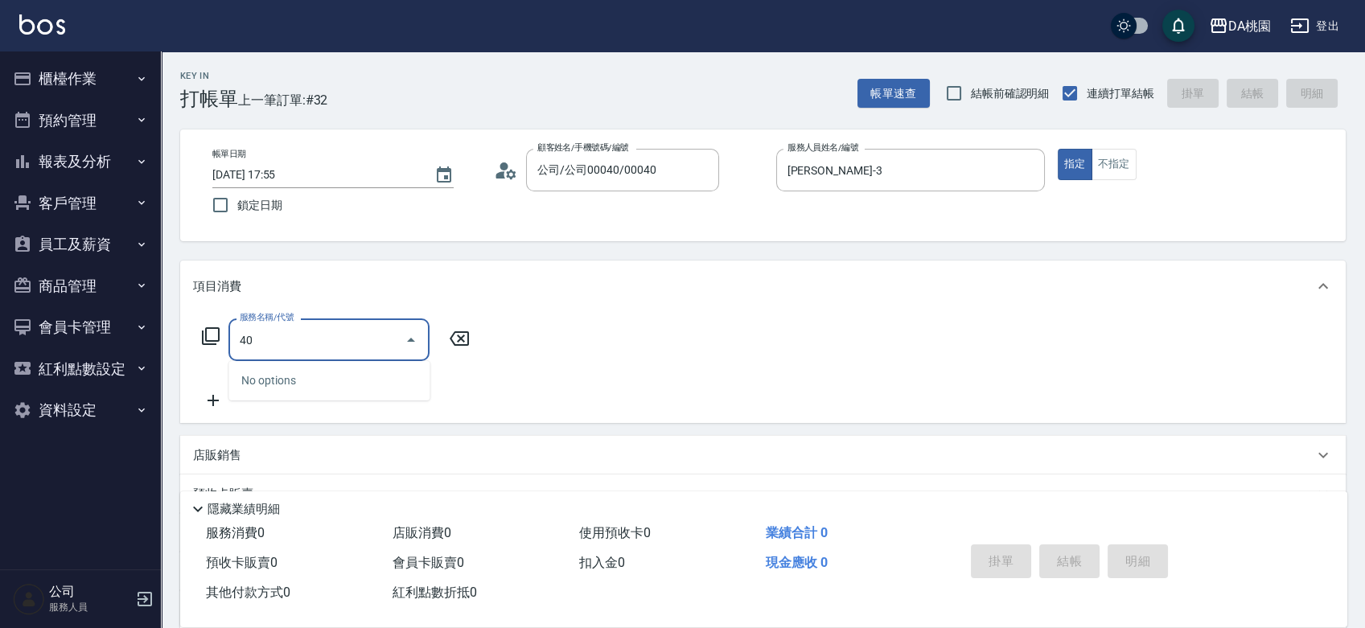
type input "400"
type input "150"
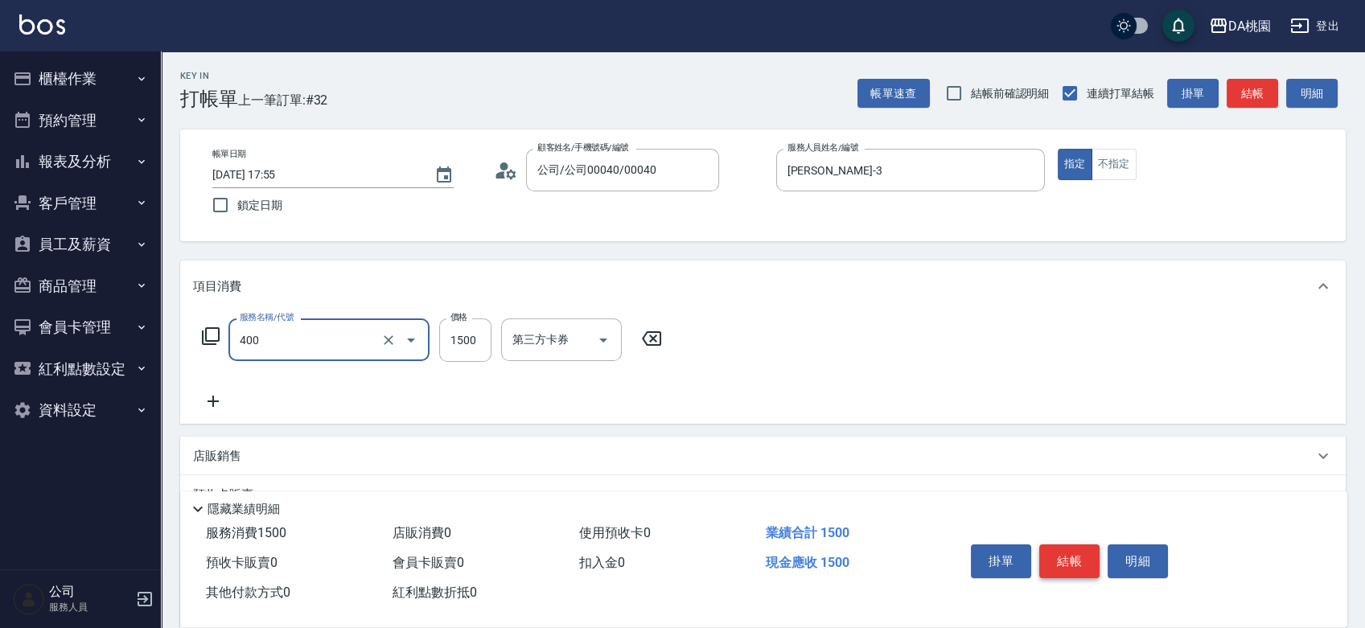
type input "染髮(400)"
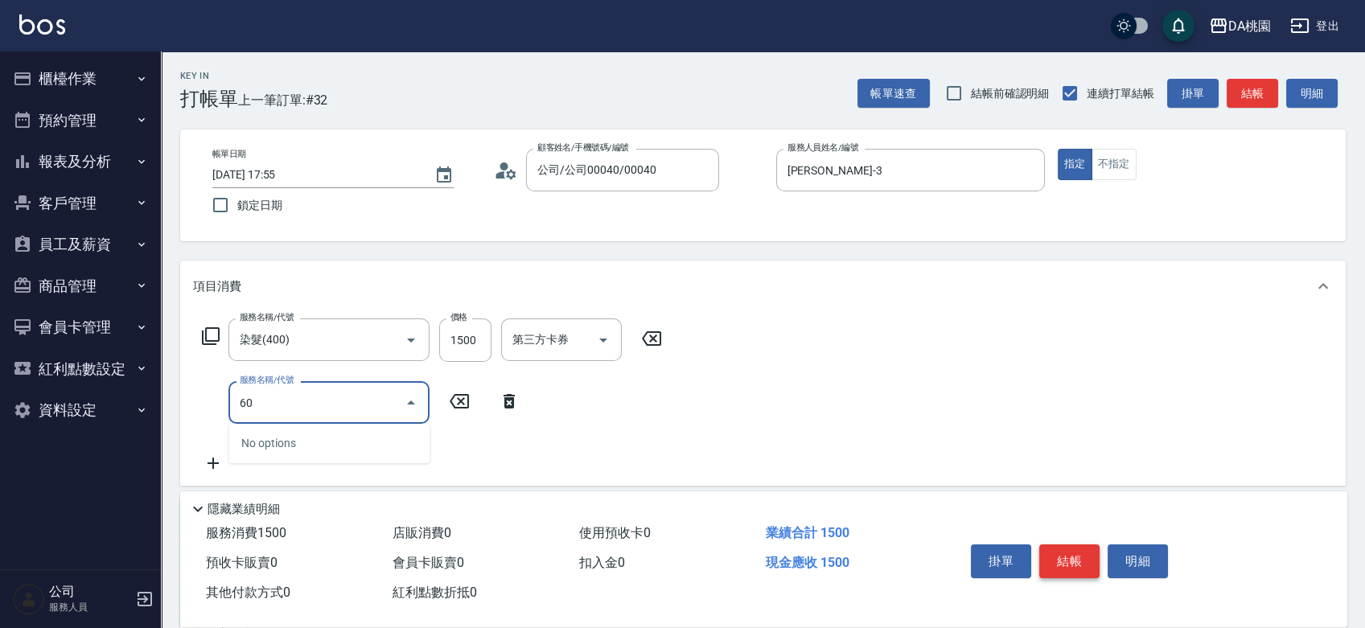
type input "600"
type input "190"
type input "基礎護髮(600)"
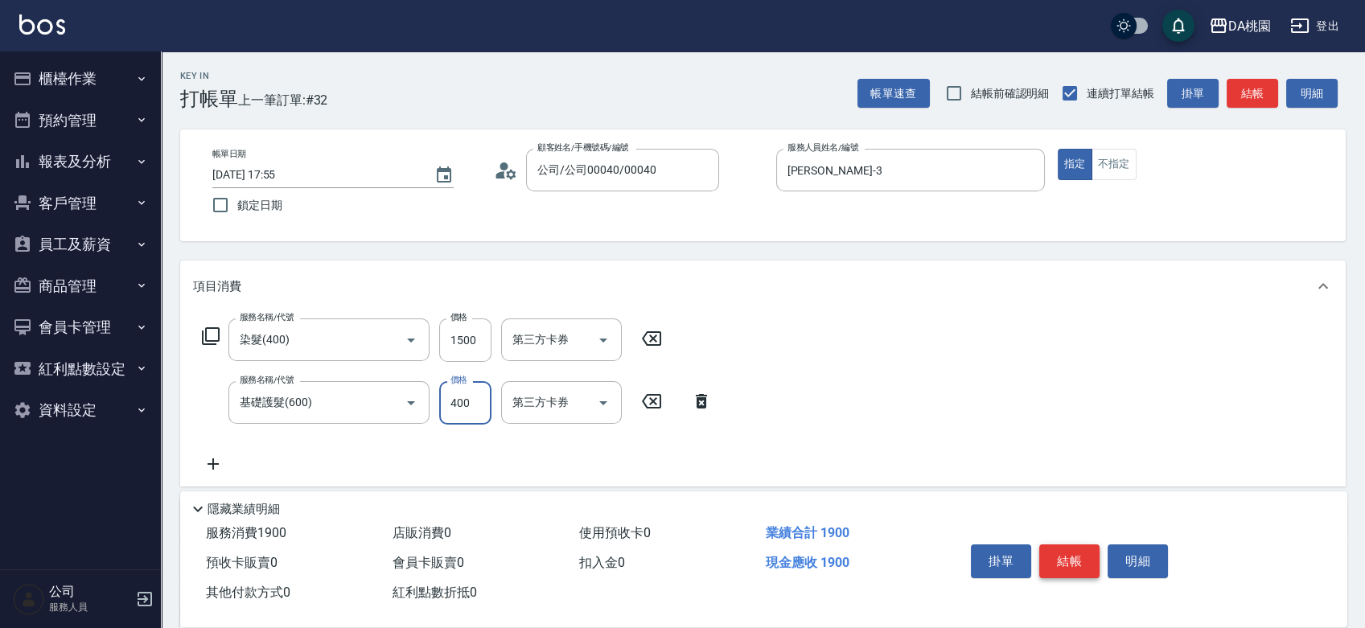
type input "150"
type input "30"
type input "180"
type input "300"
click at [1064, 552] on button "結帳" at bounding box center [1069, 562] width 60 height 34
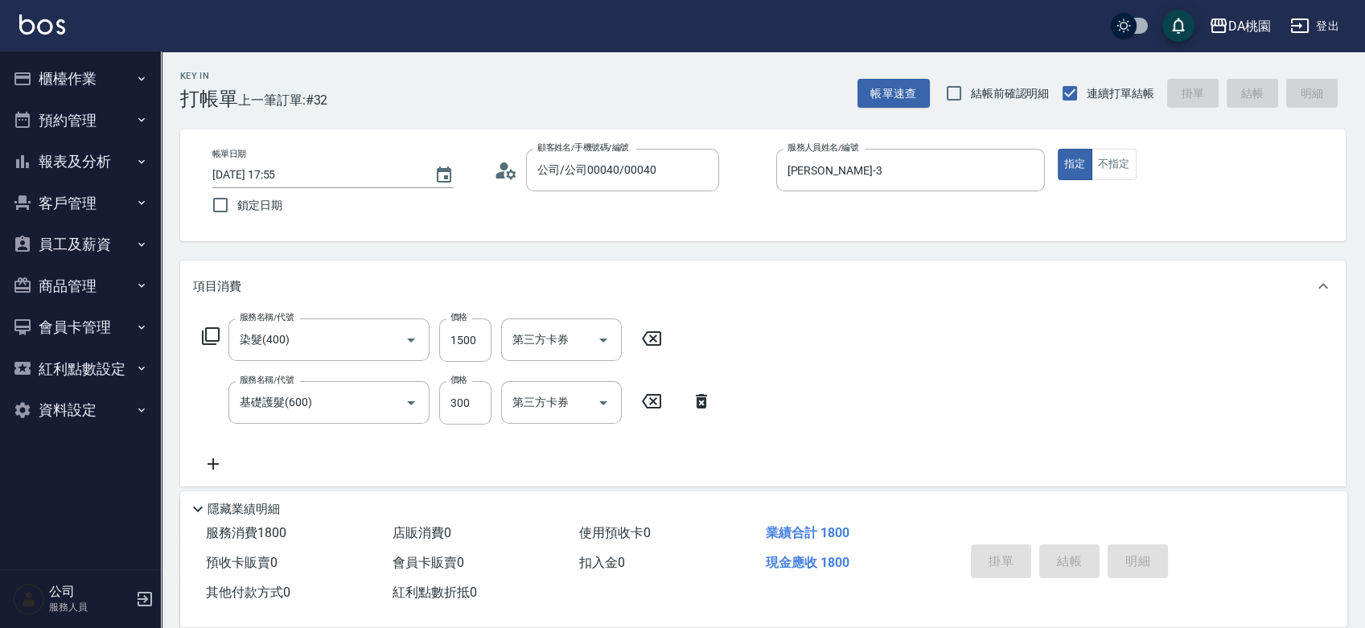
type input "[DATE] 17:57"
type input "0"
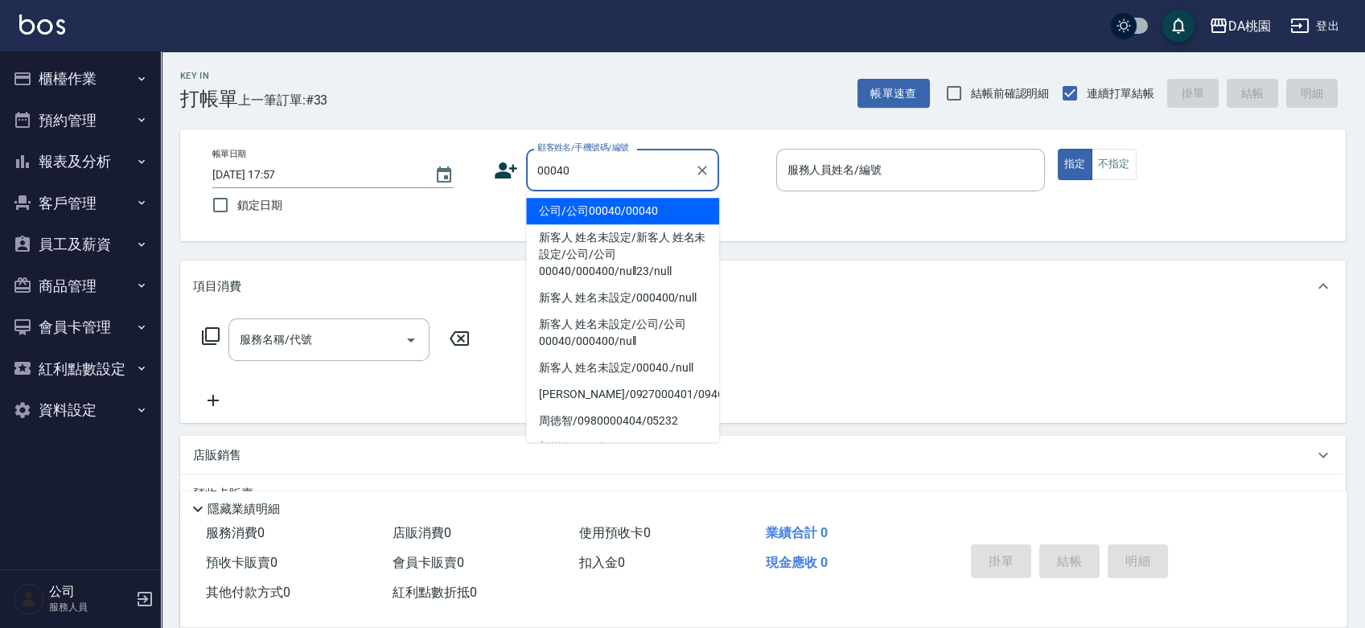
type input "公司/公司00040/00040"
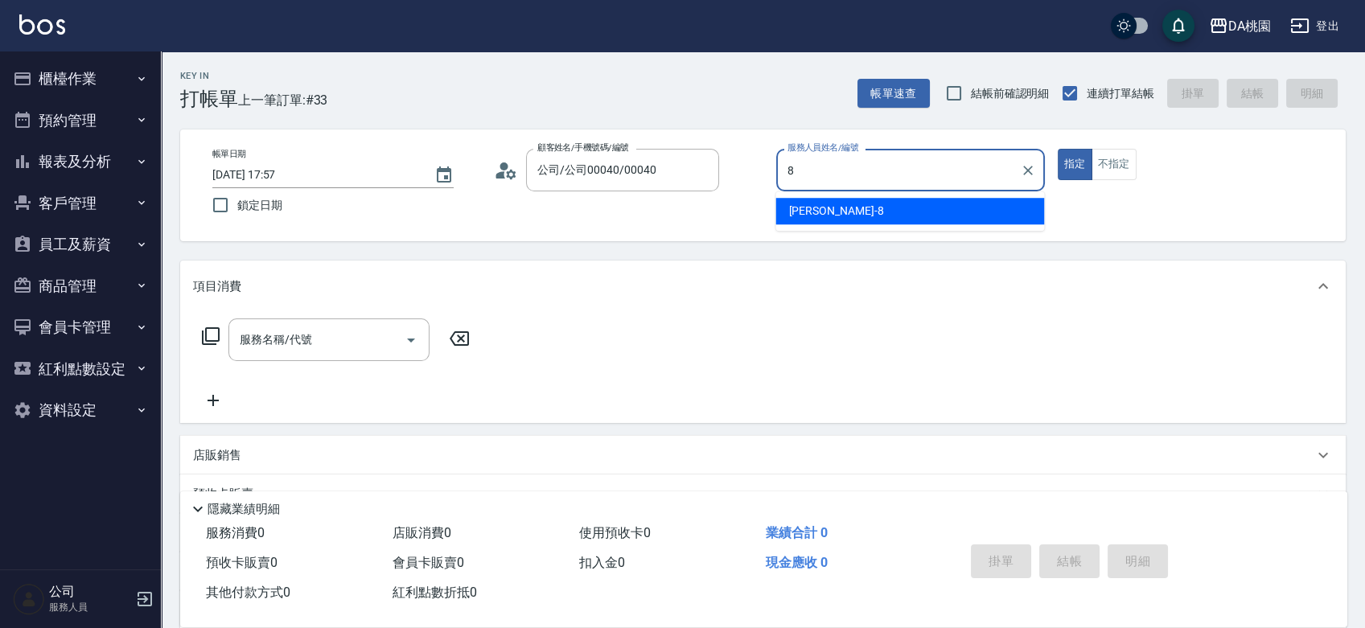
type input "[PERSON_NAME]-8"
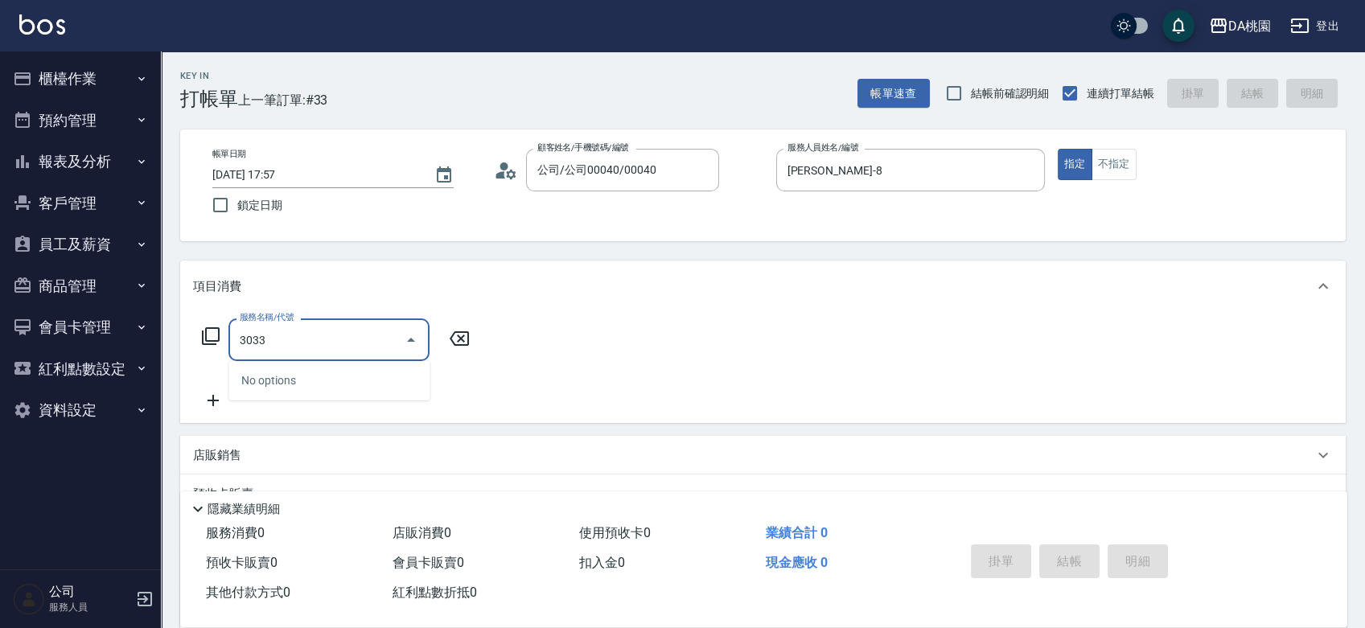
type input "303"
type input "30"
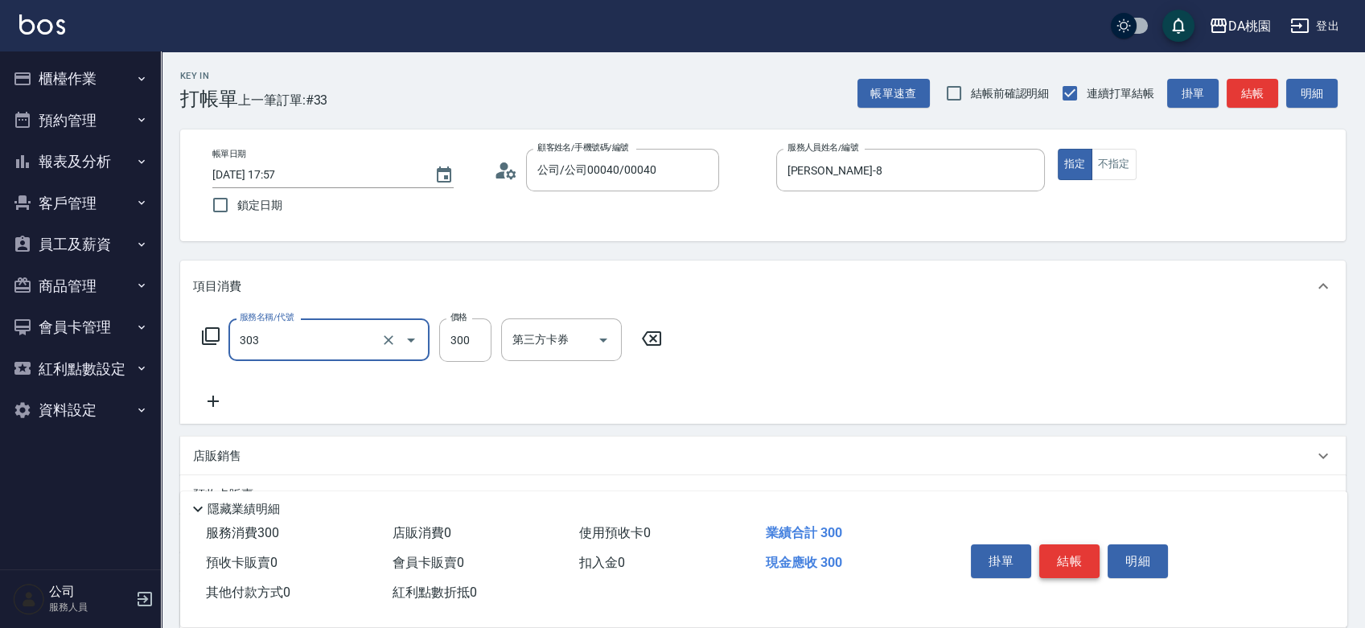
type input "A級剪髮(303)"
type input "3"
type input "0"
type input "350"
type input "30"
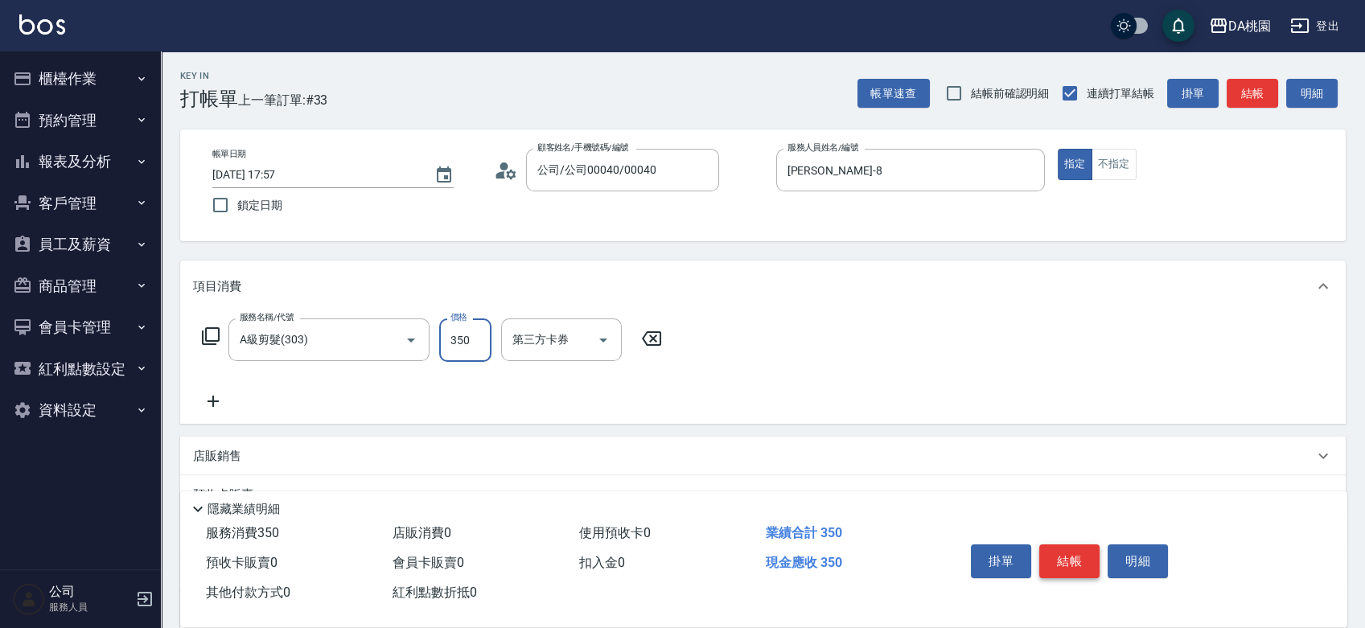
type input "350"
click at [1064, 552] on button "結帳" at bounding box center [1069, 562] width 60 height 34
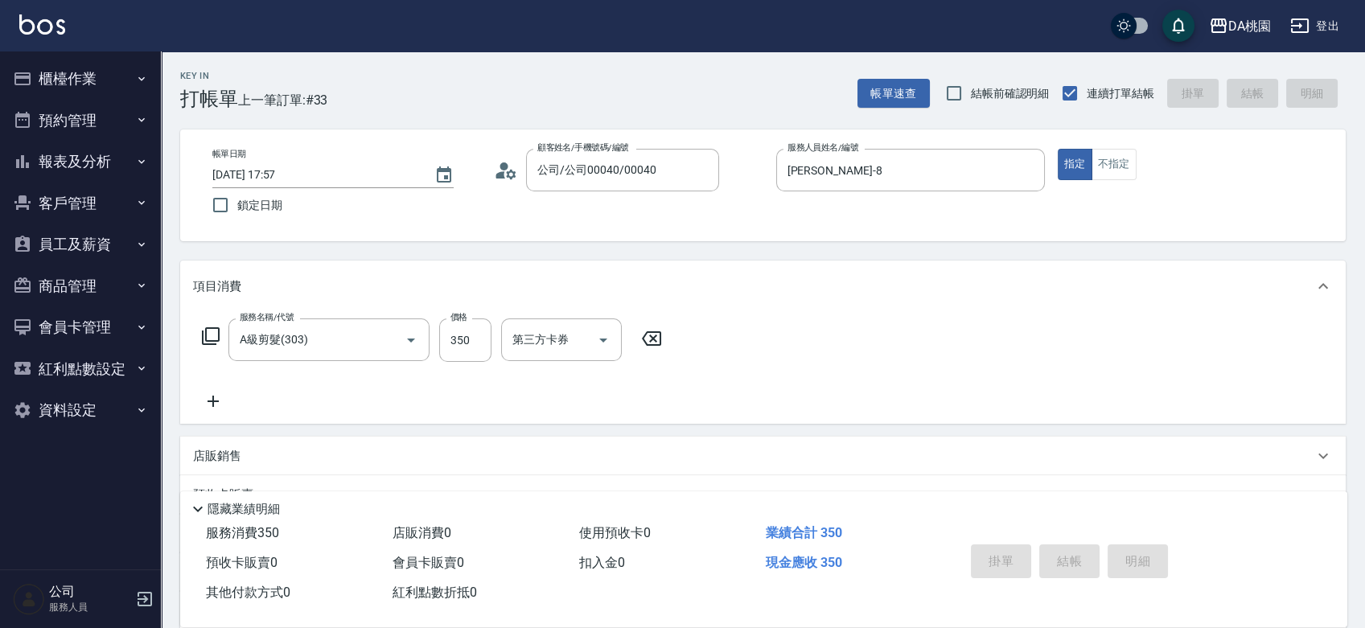
type input "0"
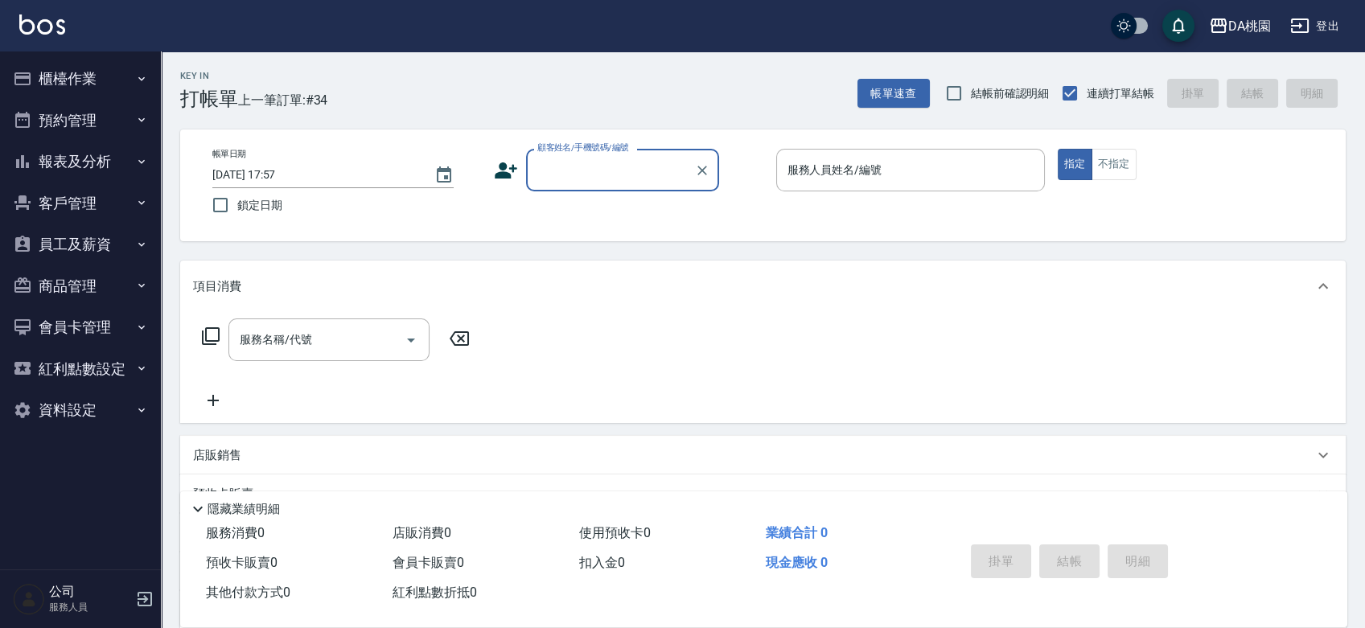
click at [69, 166] on button "報表及分析" at bounding box center [80, 162] width 148 height 42
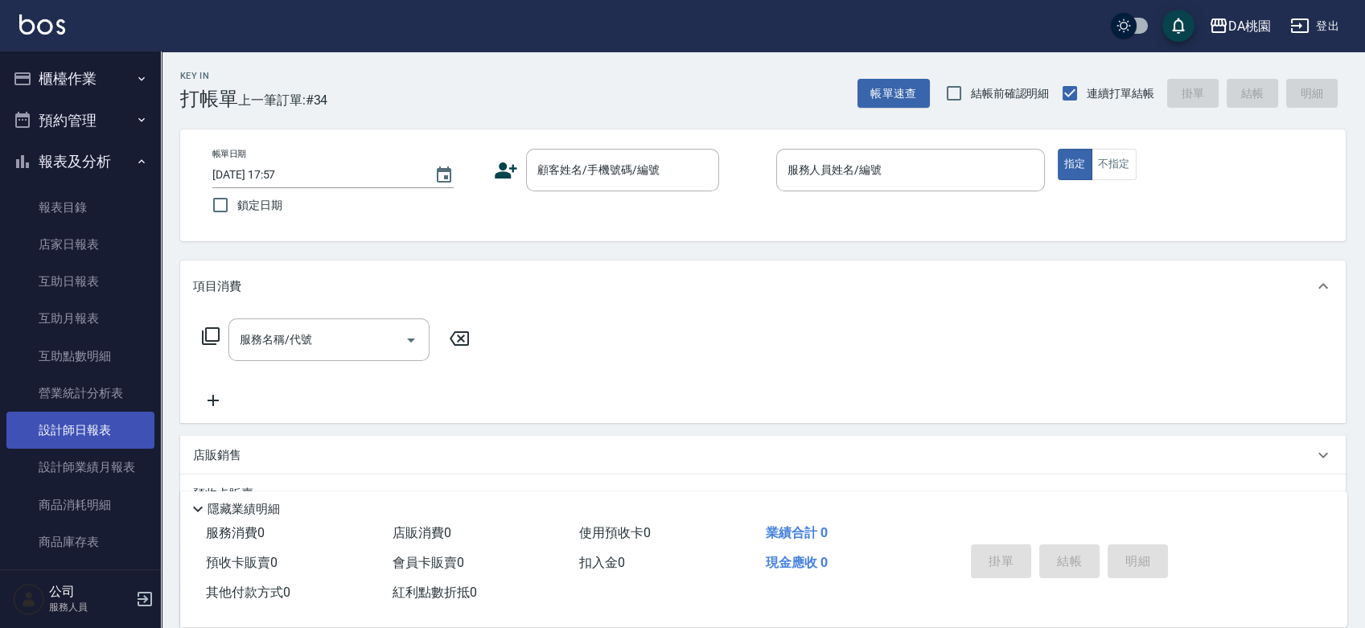
click at [103, 436] on link "設計師日報表" at bounding box center [80, 430] width 148 height 37
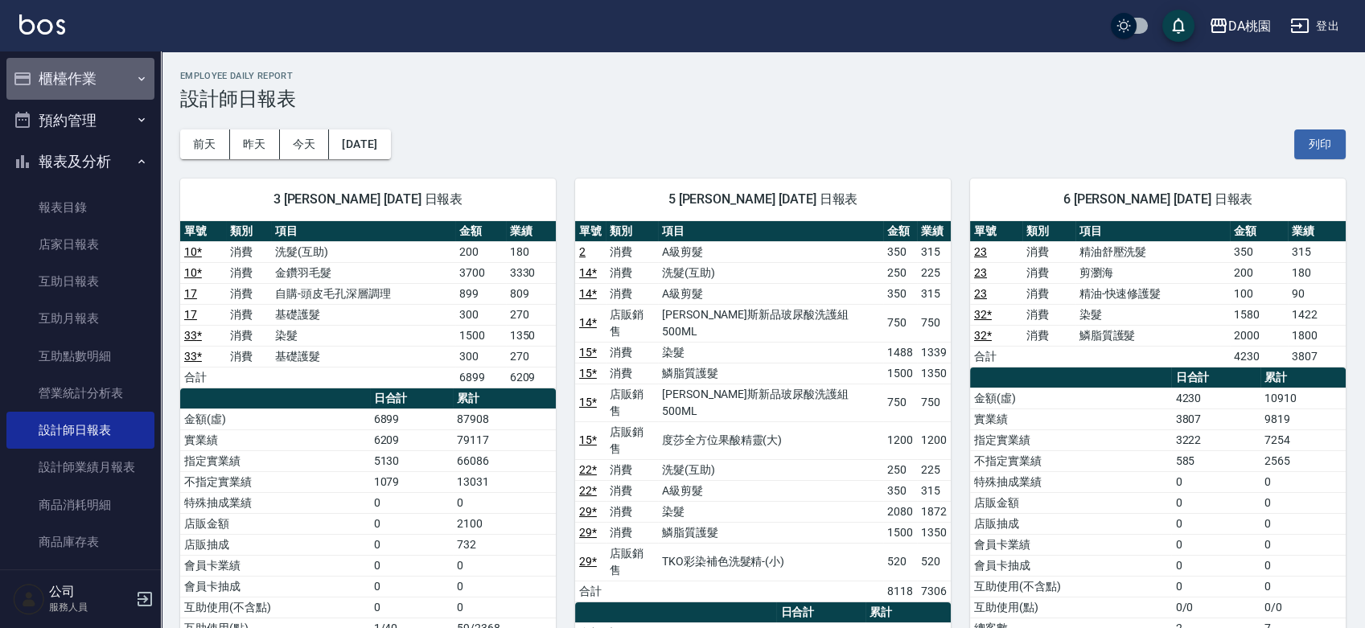
click at [88, 83] on button "櫃檯作業" at bounding box center [80, 79] width 148 height 42
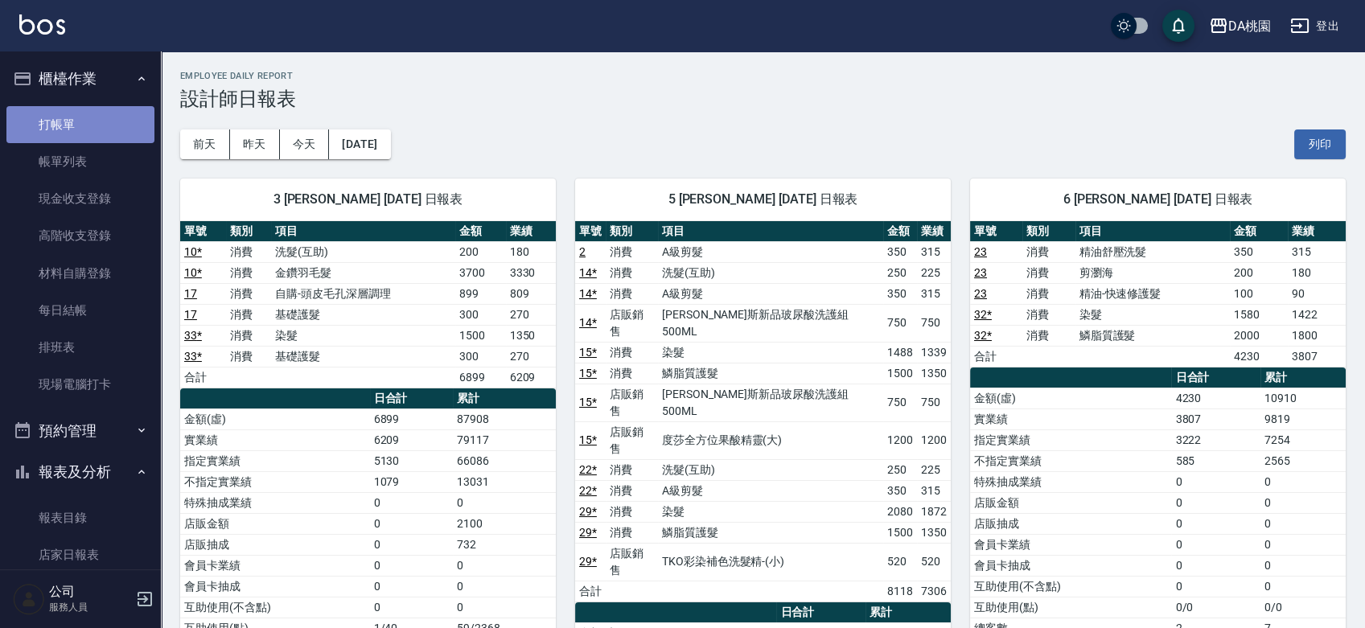
click at [80, 121] on link "打帳單" at bounding box center [80, 124] width 148 height 37
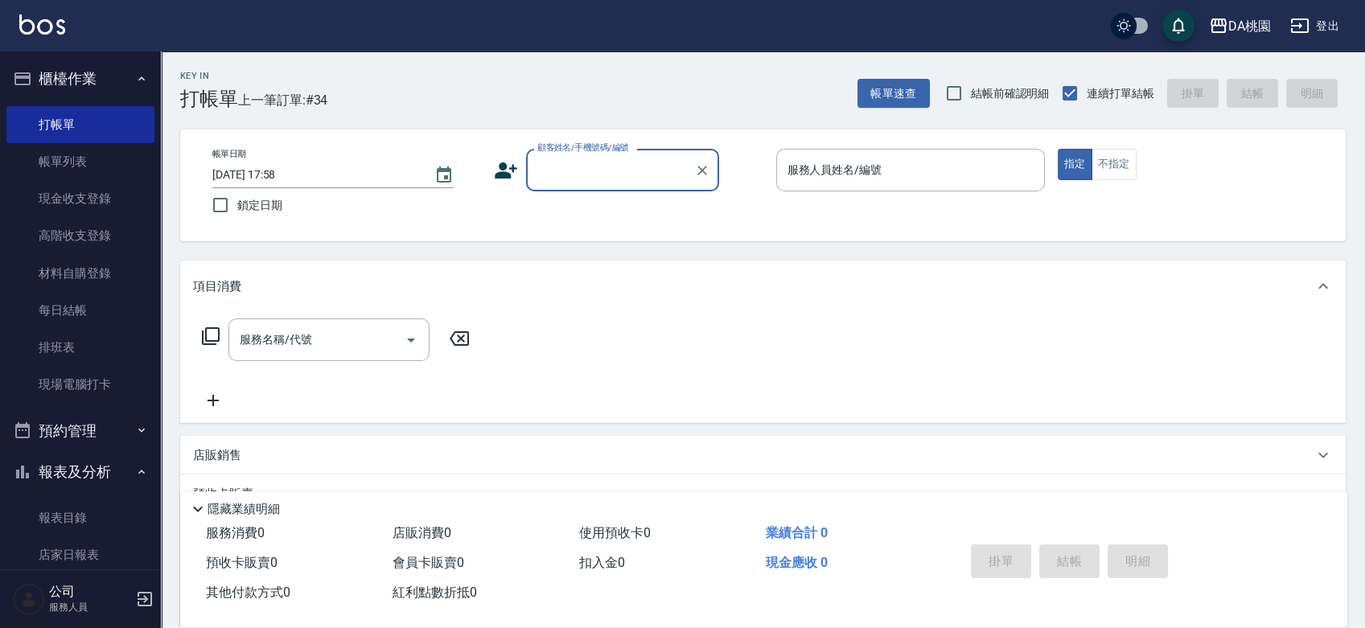
click at [745, 225] on div "帳單日期 [DATE] 17:58 鎖定日期 顧客姓名/手機號碼/編號 顧客姓名/手機號碼/編號 服務人員姓名/編號 服務人員姓名/編號 指定 不指定" at bounding box center [762, 185] width 1165 height 112
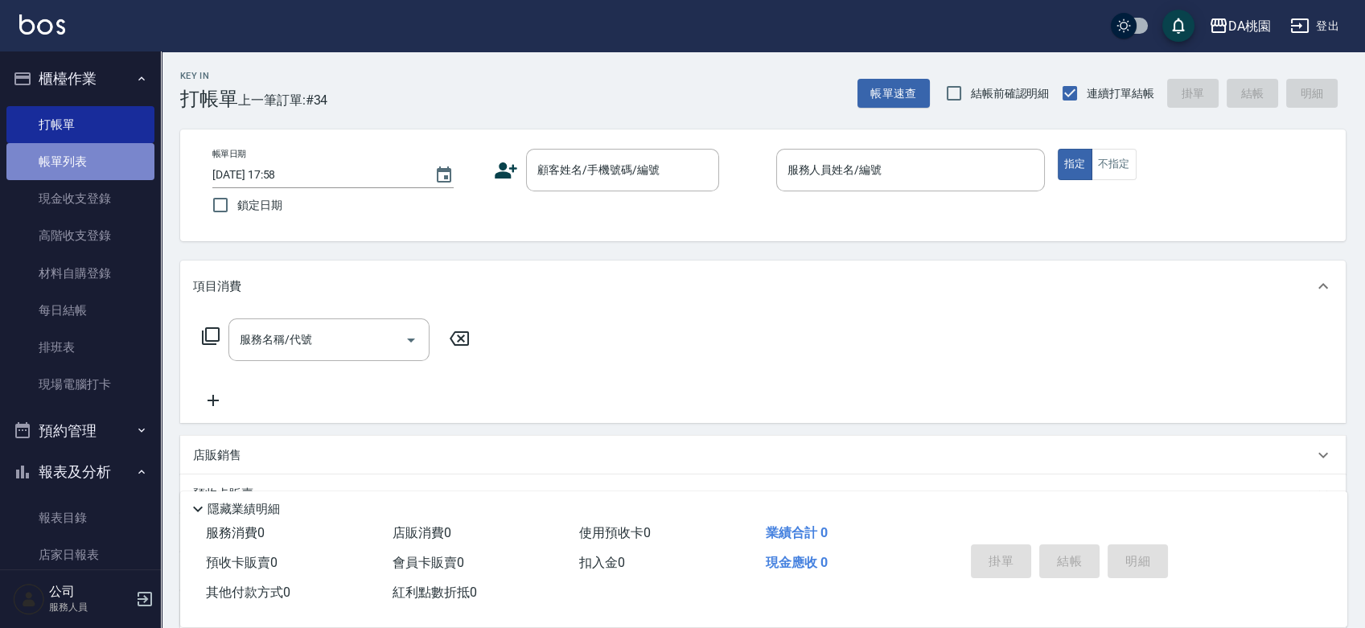
click at [88, 166] on link "帳單列表" at bounding box center [80, 161] width 148 height 37
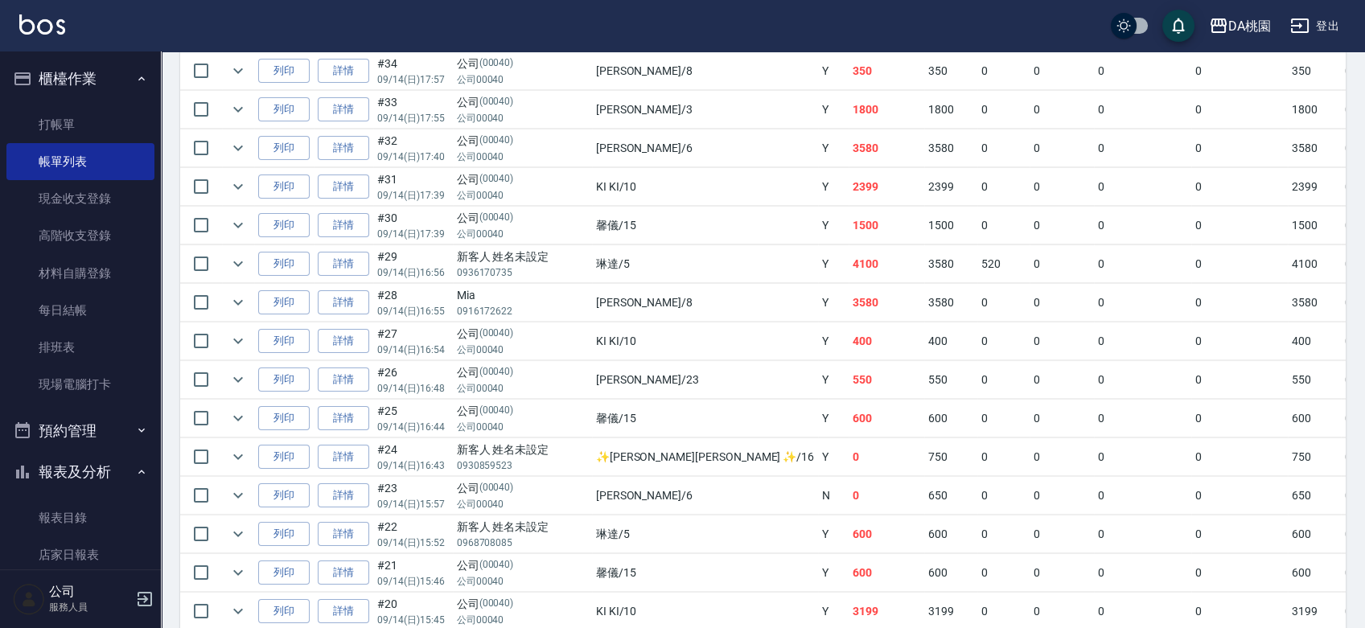
scroll to position [446, 0]
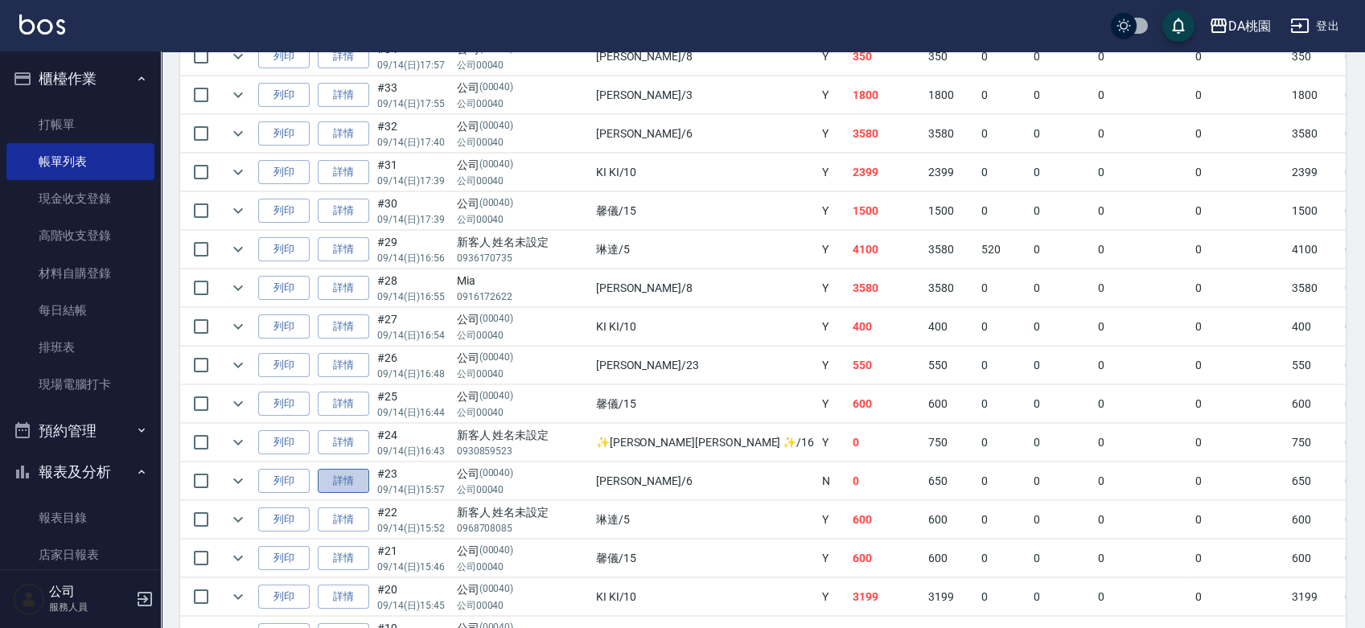
click at [343, 471] on link "詳情" at bounding box center [343, 481] width 51 height 25
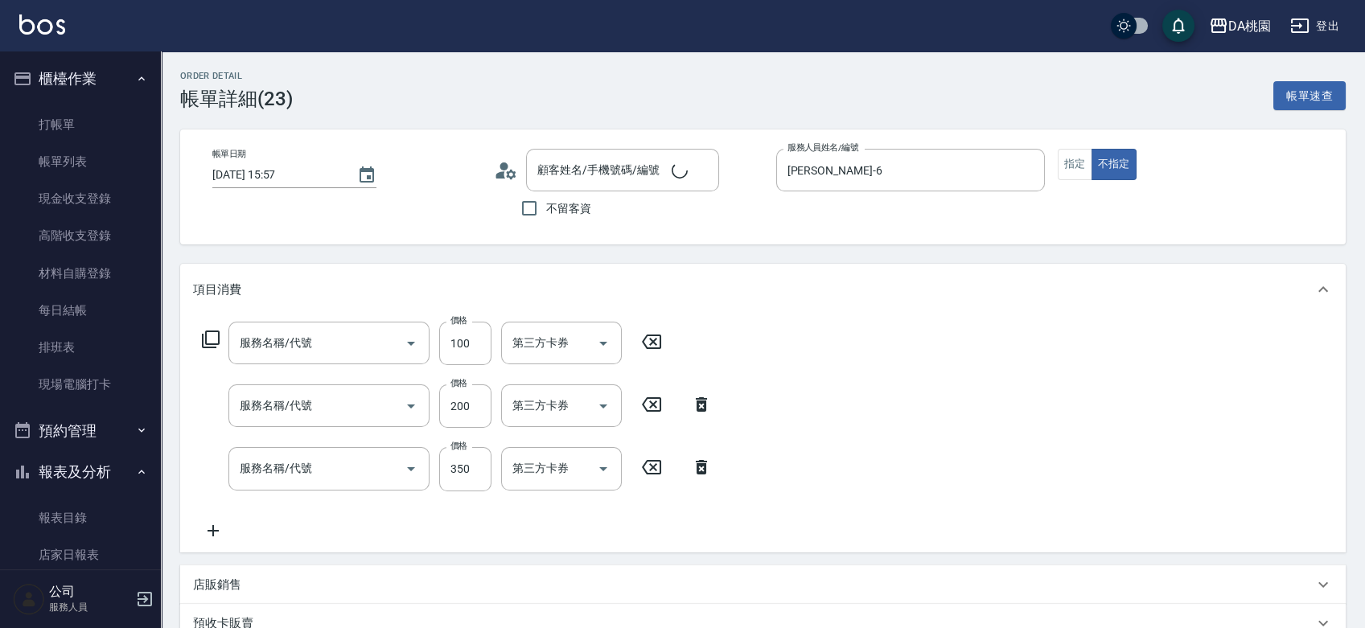
type input "[DATE] 15:57"
type input "[PERSON_NAME]-6"
type input "0"
type input "精油-快速修護髮(502)"
type input "剪瀏海(300)"
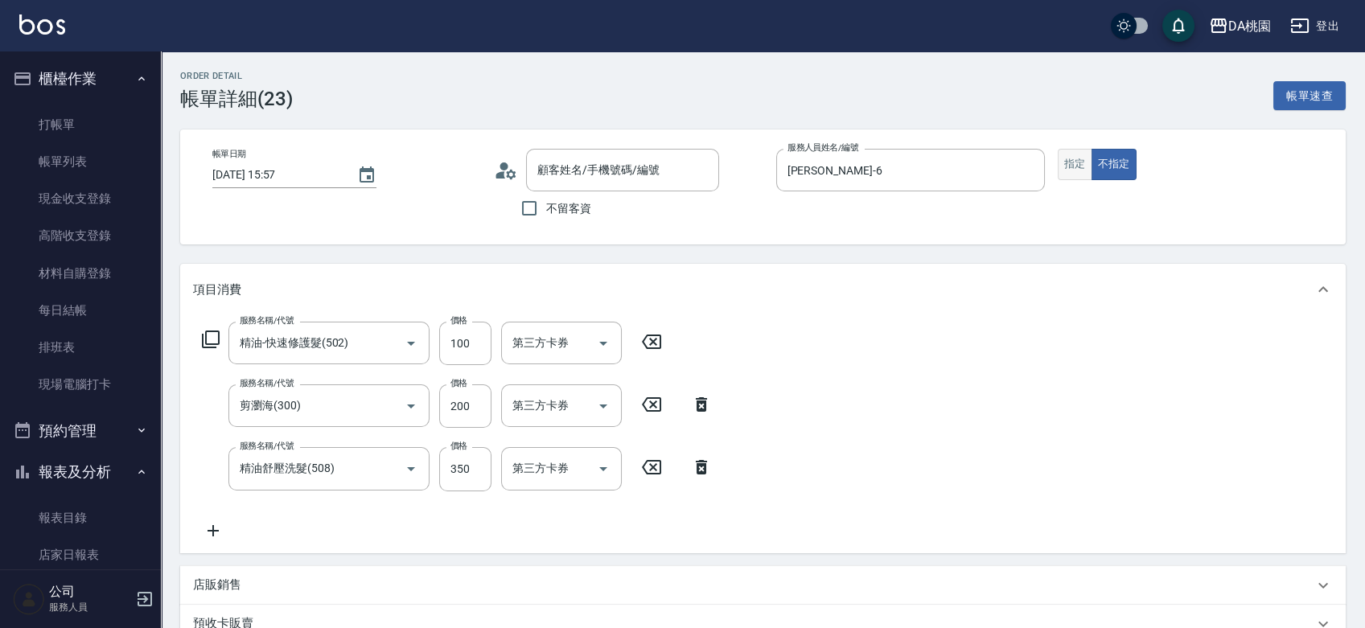
type input "精油舒壓洗髮(508)"
click at [1066, 162] on button "指定" at bounding box center [1075, 164] width 35 height 31
type input "公司/公司00040/00040"
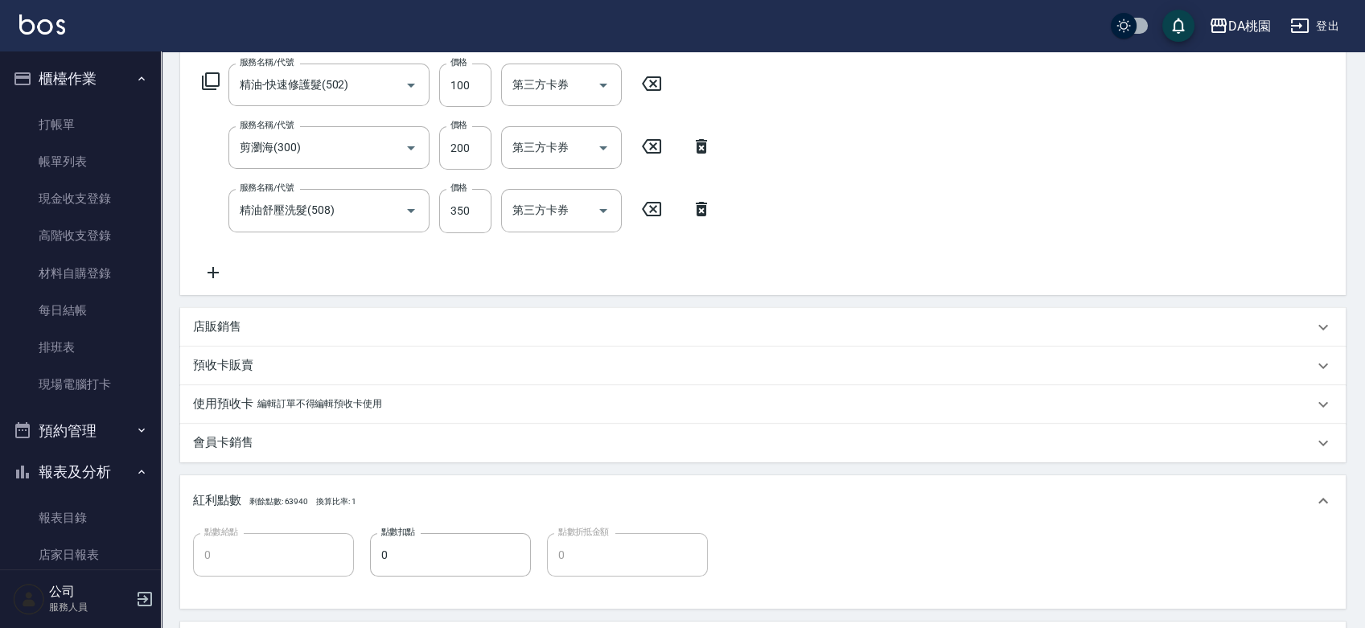
scroll to position [625, 0]
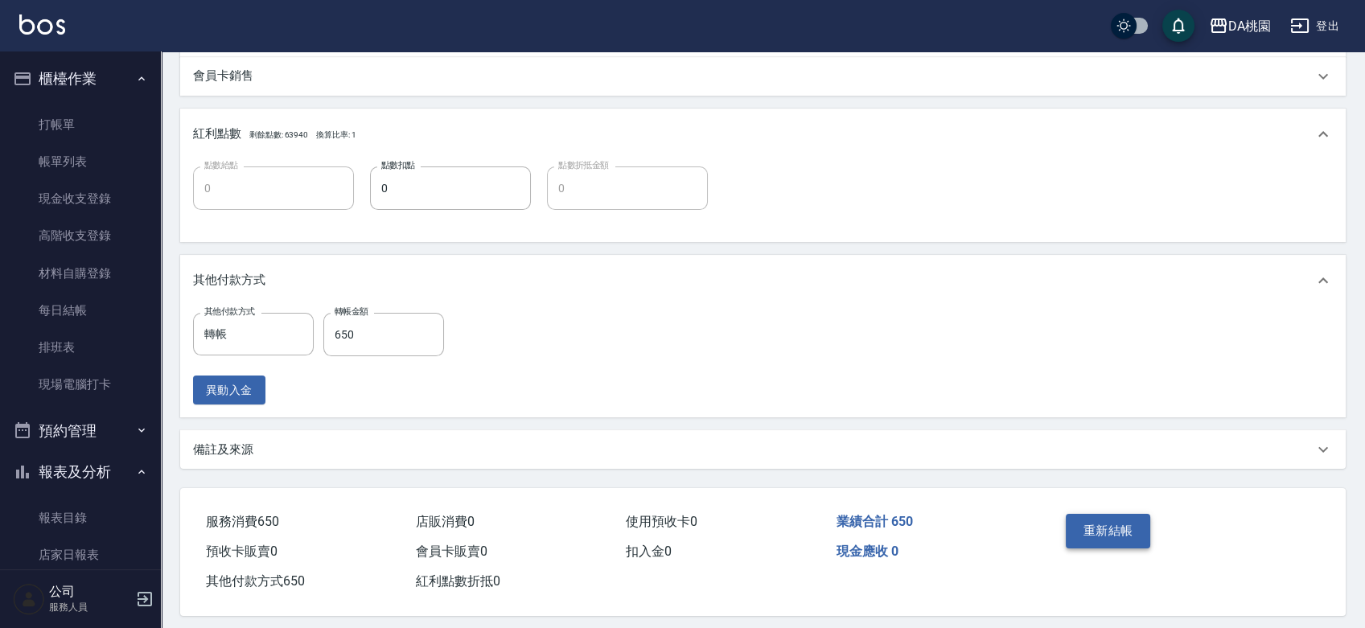
click at [1090, 521] on button "重新結帳" at bounding box center [1108, 531] width 85 height 34
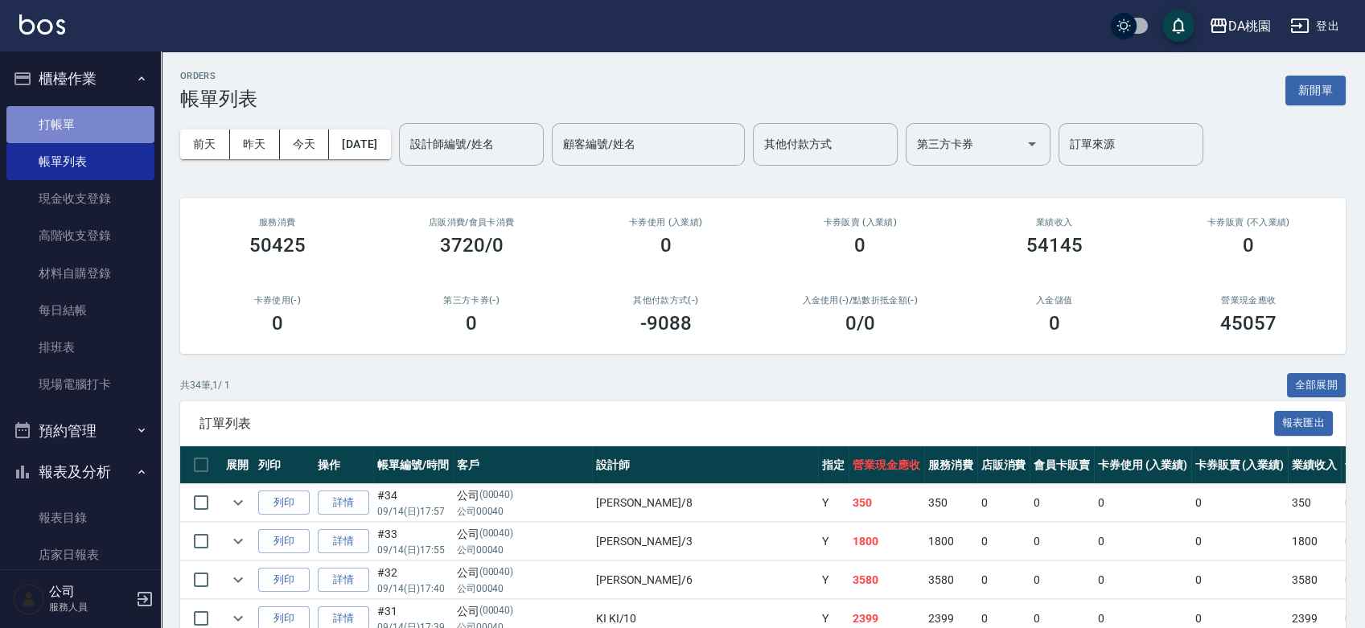
click at [84, 125] on link "打帳單" at bounding box center [80, 124] width 148 height 37
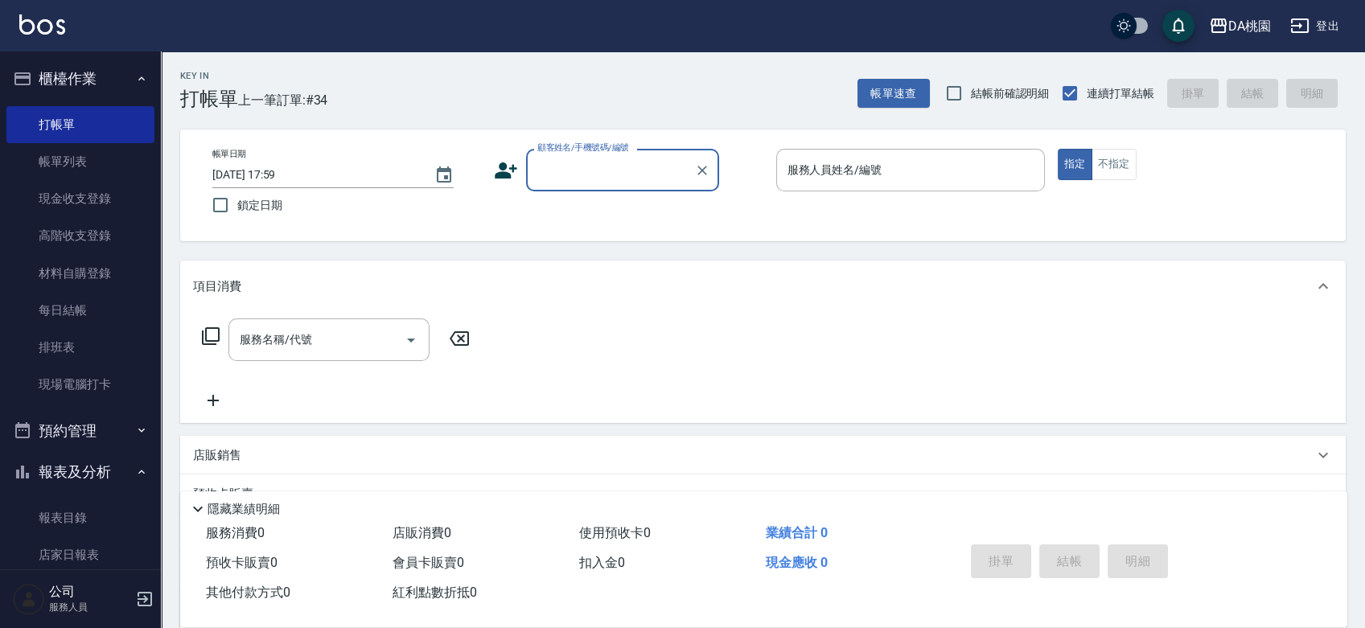
click at [754, 225] on div "帳單日期 [DATE] 17:59 鎖定日期 顧客姓名/手機號碼/編號 顧客姓名/手機號碼/編號 服務人員姓名/編號 服務人員姓名/編號 指定 不指定" at bounding box center [762, 185] width 1165 height 112
